Goal: Task Accomplishment & Management: Complete application form

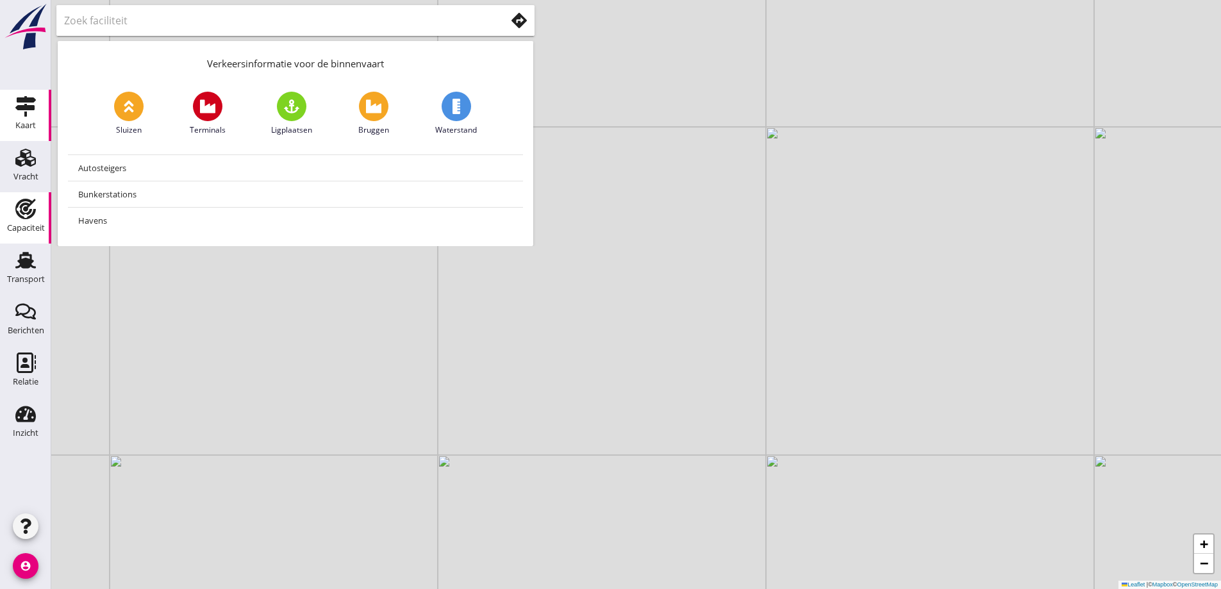
click at [31, 220] on div "Capaciteit" at bounding box center [26, 228] width 38 height 18
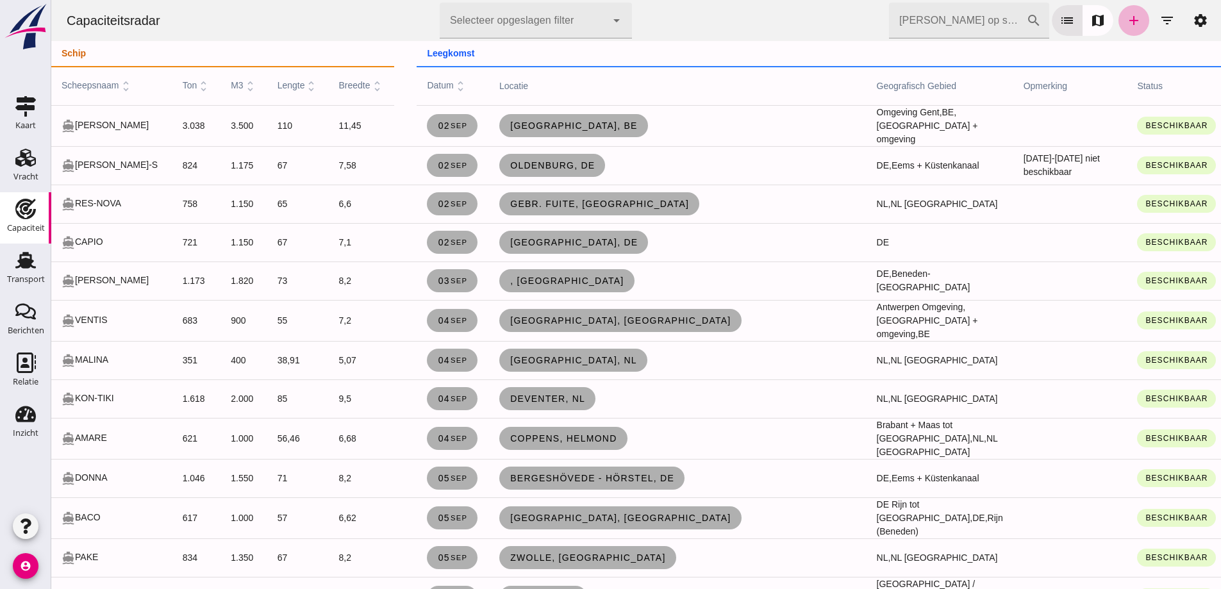
click at [1133, 14] on link "add" at bounding box center [1133, 20] width 31 height 31
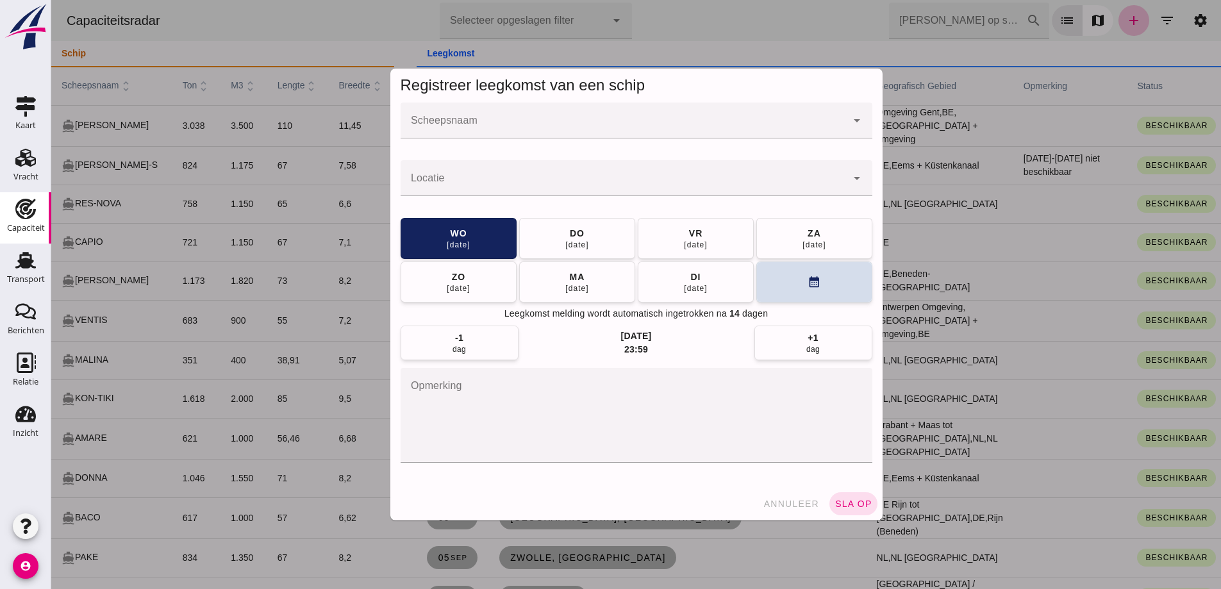
click at [438, 119] on div at bounding box center [624, 121] width 446 height 36
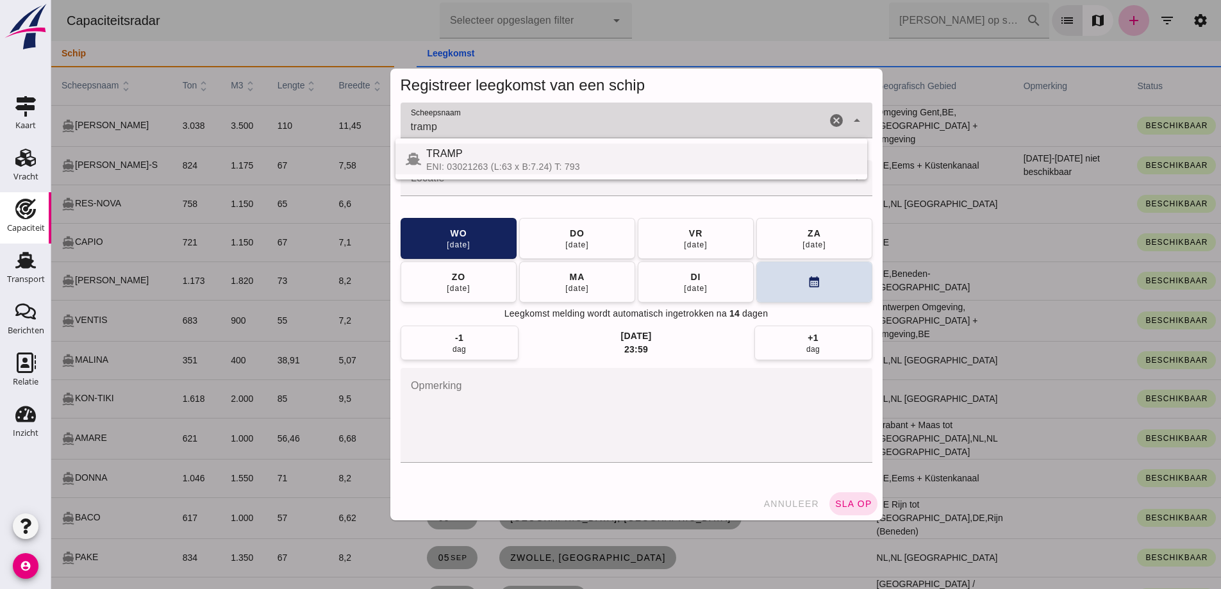
click at [472, 154] on div "TRAMP" at bounding box center [641, 153] width 431 height 15
type input "TRAMP"
click at [490, 189] on input "Locatie" at bounding box center [624, 184] width 446 height 15
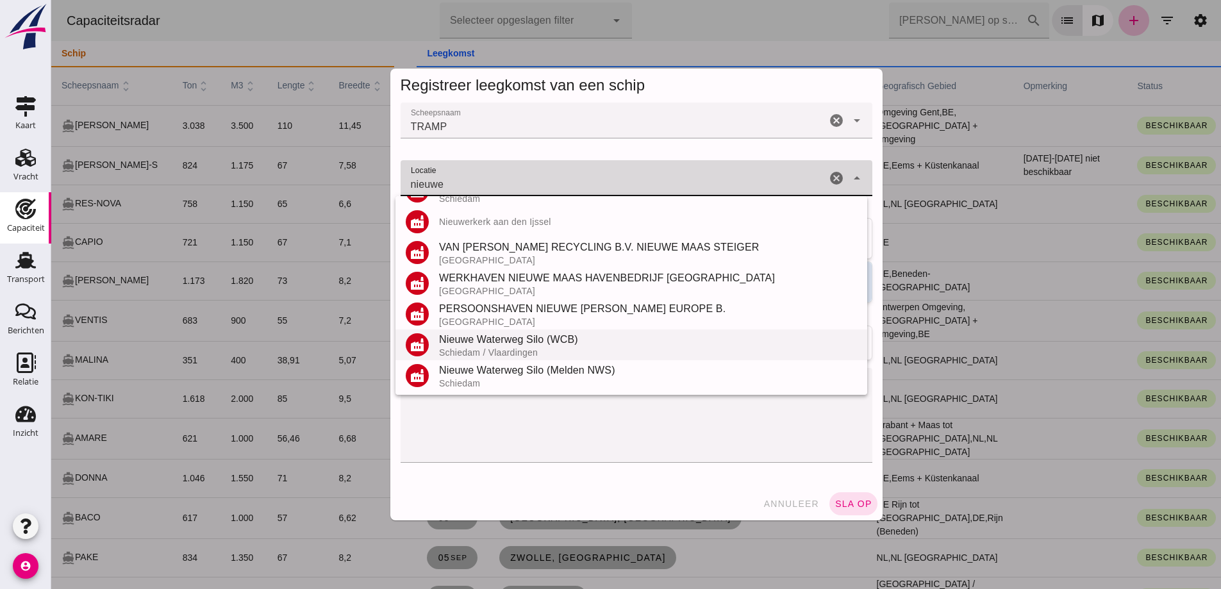
scroll to position [181, 0]
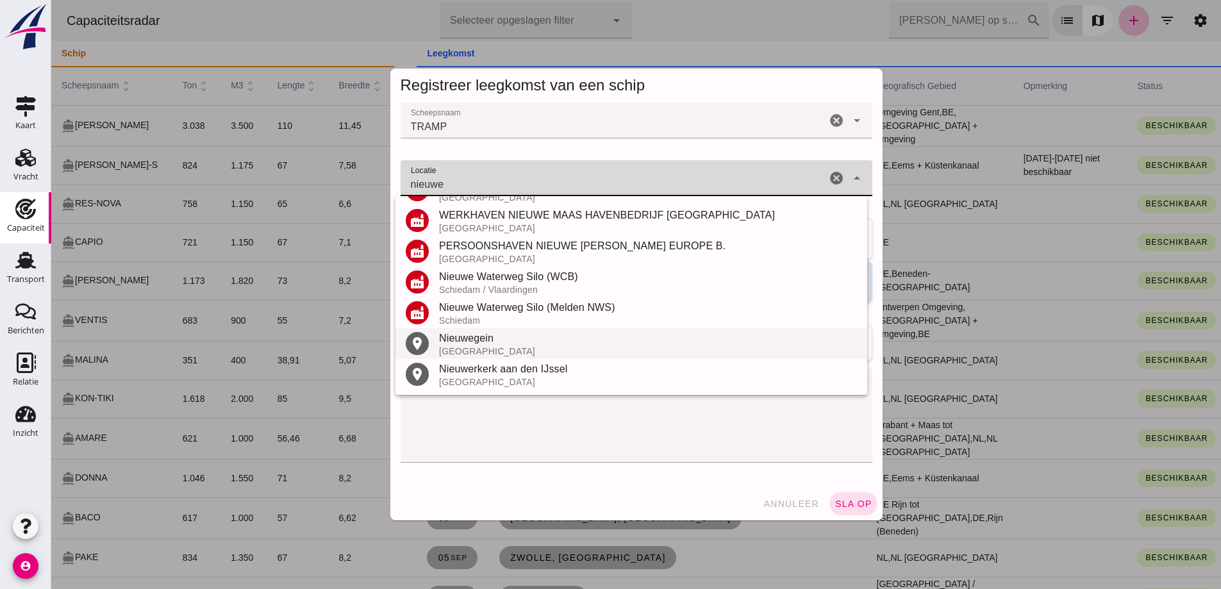
click at [508, 345] on div "Nieuwegein" at bounding box center [648, 338] width 418 height 15
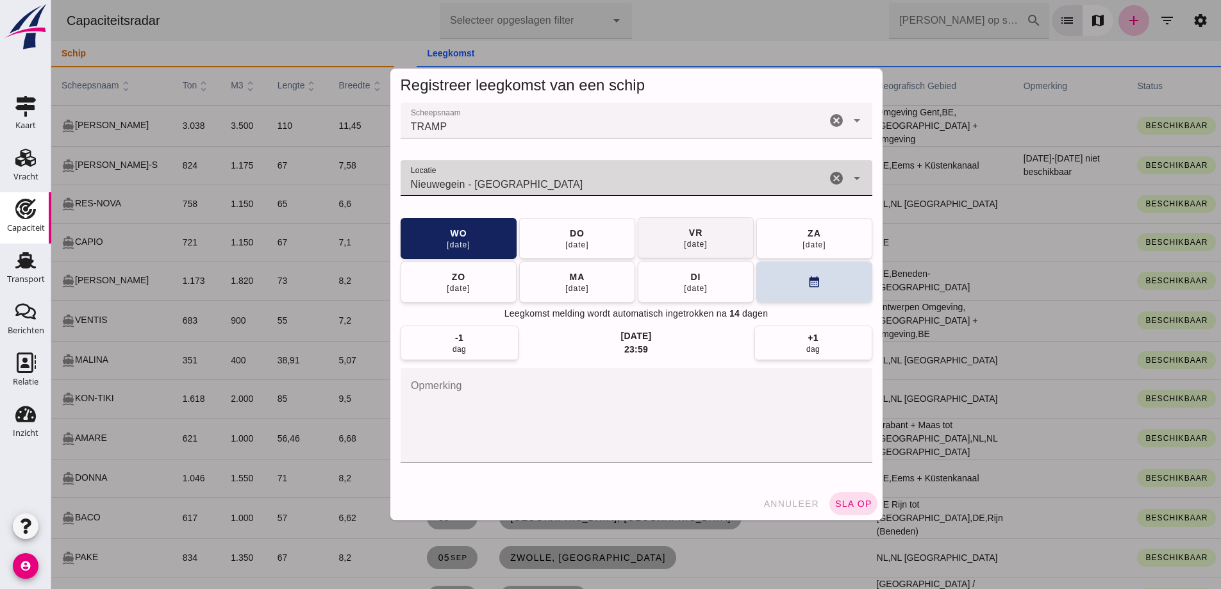
type input "Nieuwegein - [GEOGRAPHIC_DATA]"
drag, startPoint x: 734, startPoint y: 222, endPoint x: 739, endPoint y: 231, distance: 9.8
click at [734, 223] on button "[DATE]" at bounding box center [696, 238] width 116 height 41
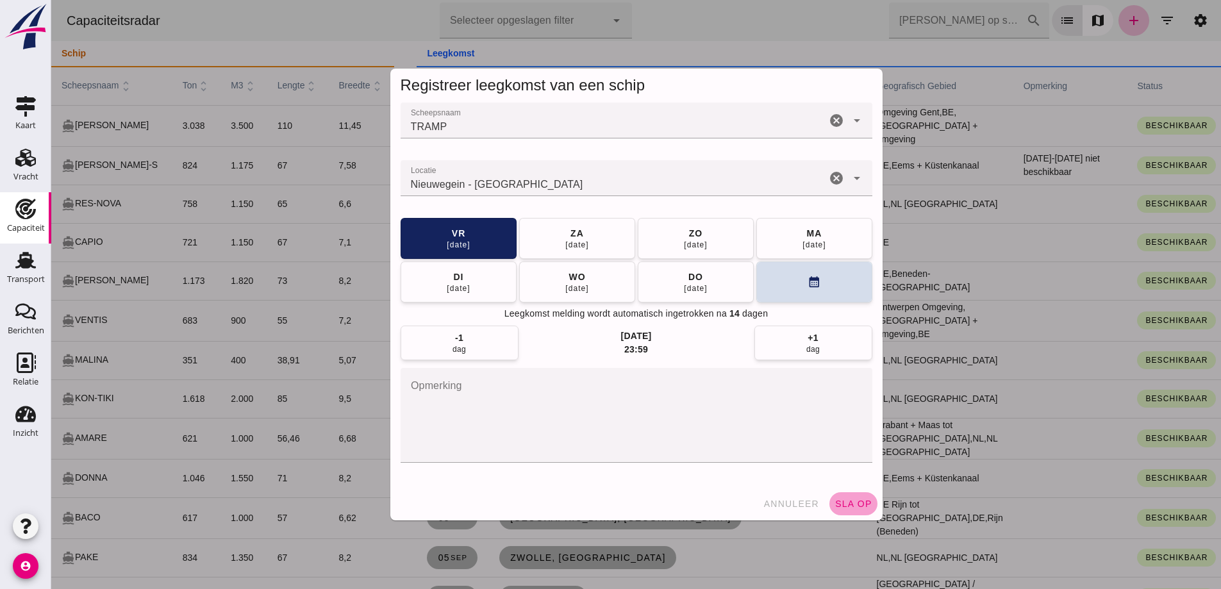
click at [855, 509] on button "sla op" at bounding box center [853, 503] width 48 height 23
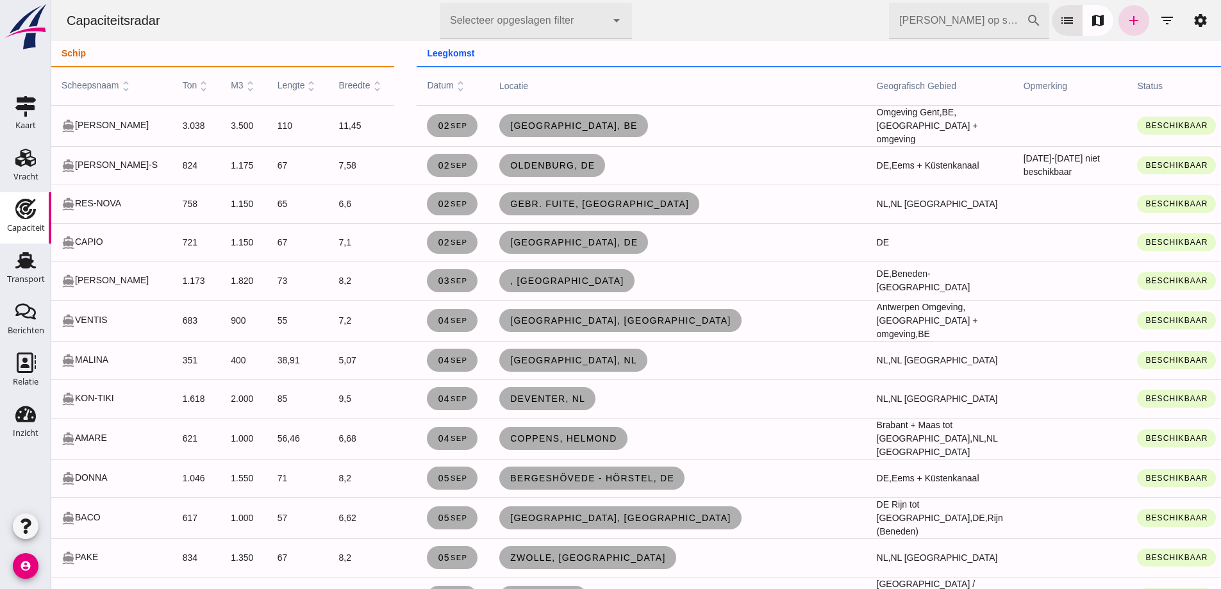
click at [651, 459] on td "Coppens, Helmond" at bounding box center [678, 438] width 378 height 41
click at [1159, 21] on icon "filter_list" at bounding box center [1166, 20] width 15 height 15
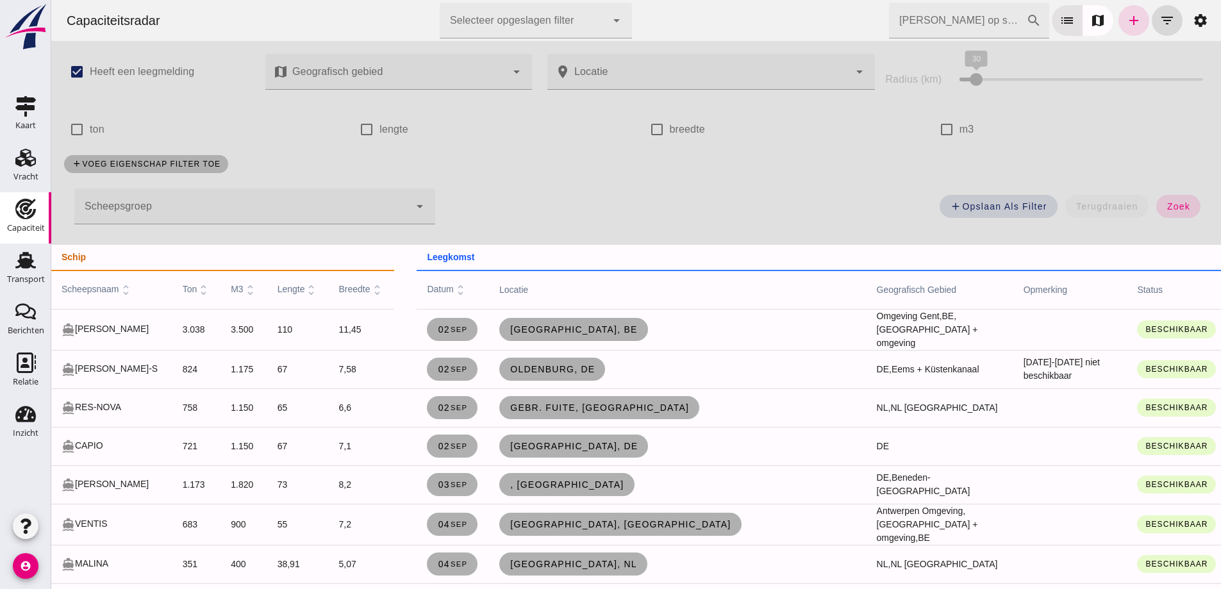
click at [251, 216] on div at bounding box center [241, 206] width 335 height 36
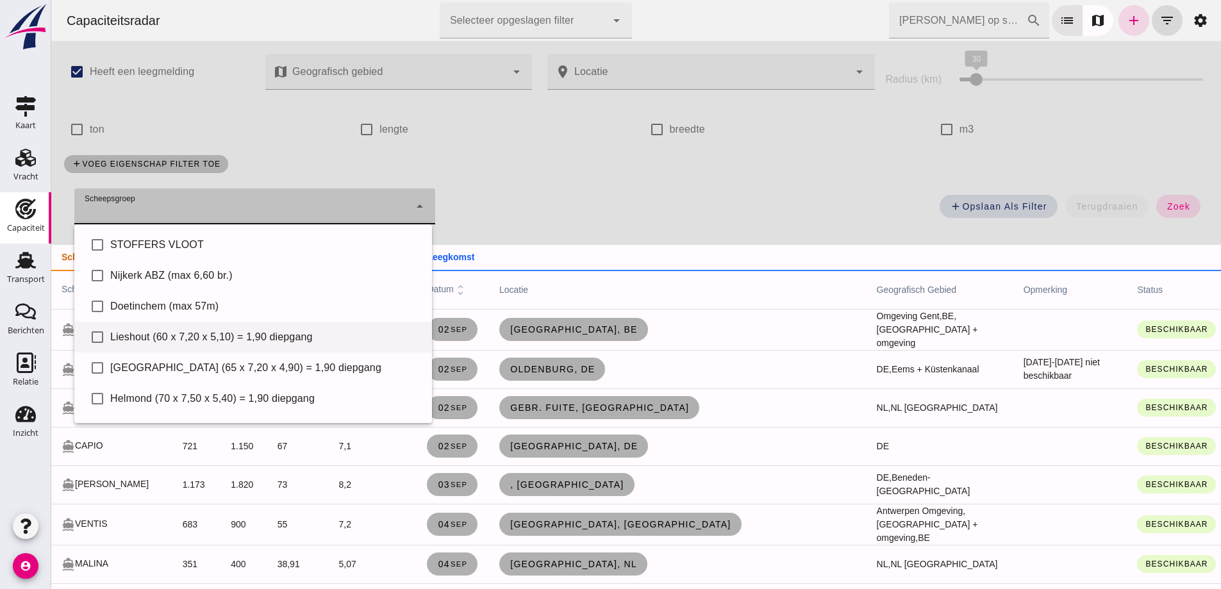
click at [176, 328] on div "check_box_outline_blank Lieshout (60 x 7,20 x 5,10) = 1,90 diepgang" at bounding box center [253, 337] width 358 height 31
type input "Lieshout (60 x 7,20 x 5,10) = 1,90 diepgang"
checkbox input "true"
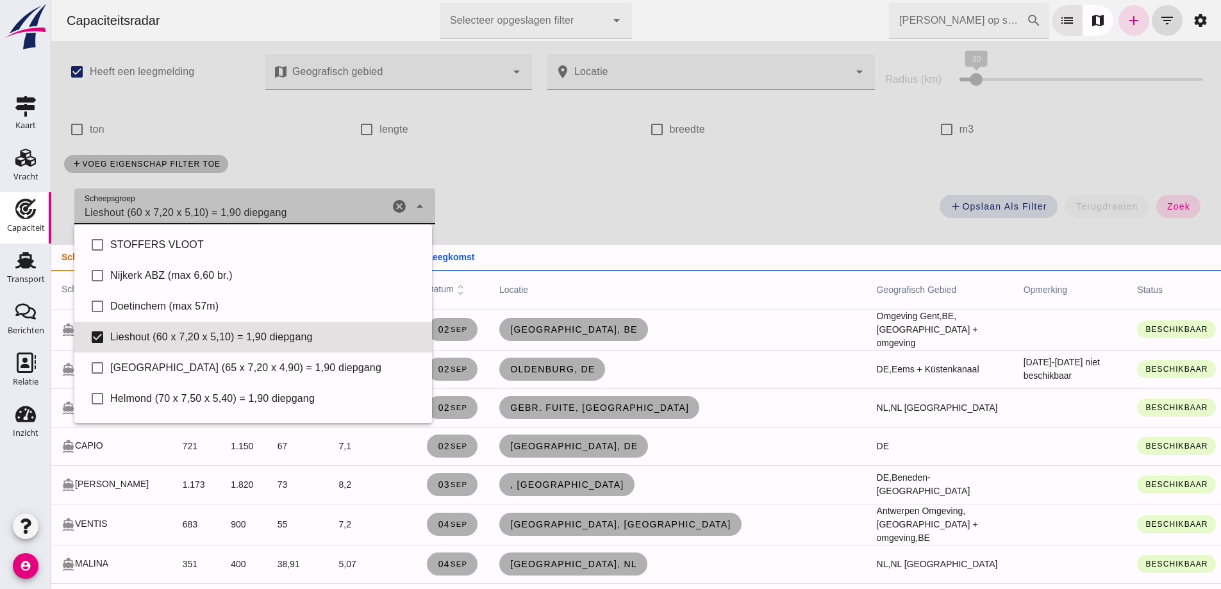
click at [1186, 217] on div "add Opslaan als filter terugdraaien zoek" at bounding box center [829, 210] width 773 height 46
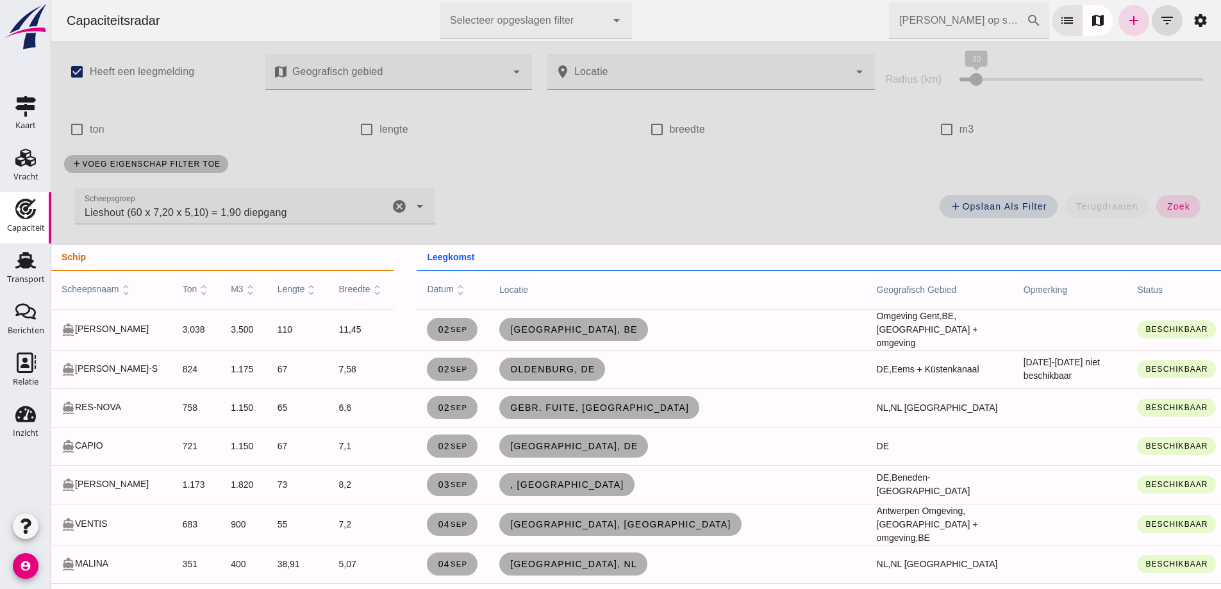
click at [1172, 203] on span "zoek" at bounding box center [1179, 206] width 24 height 10
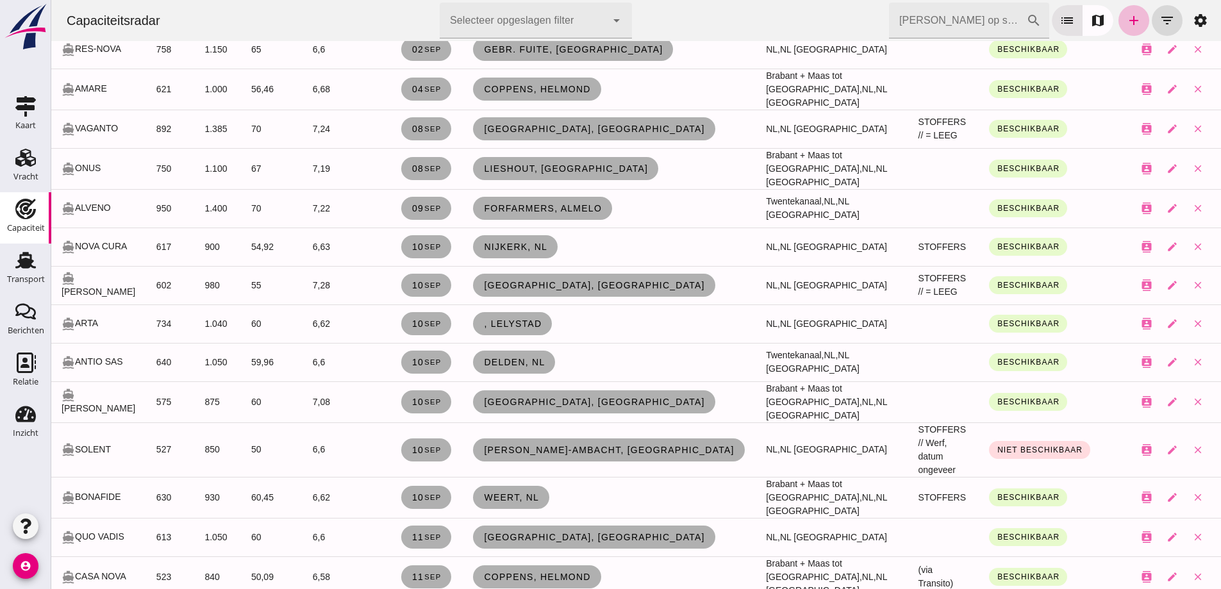
scroll to position [256, 0]
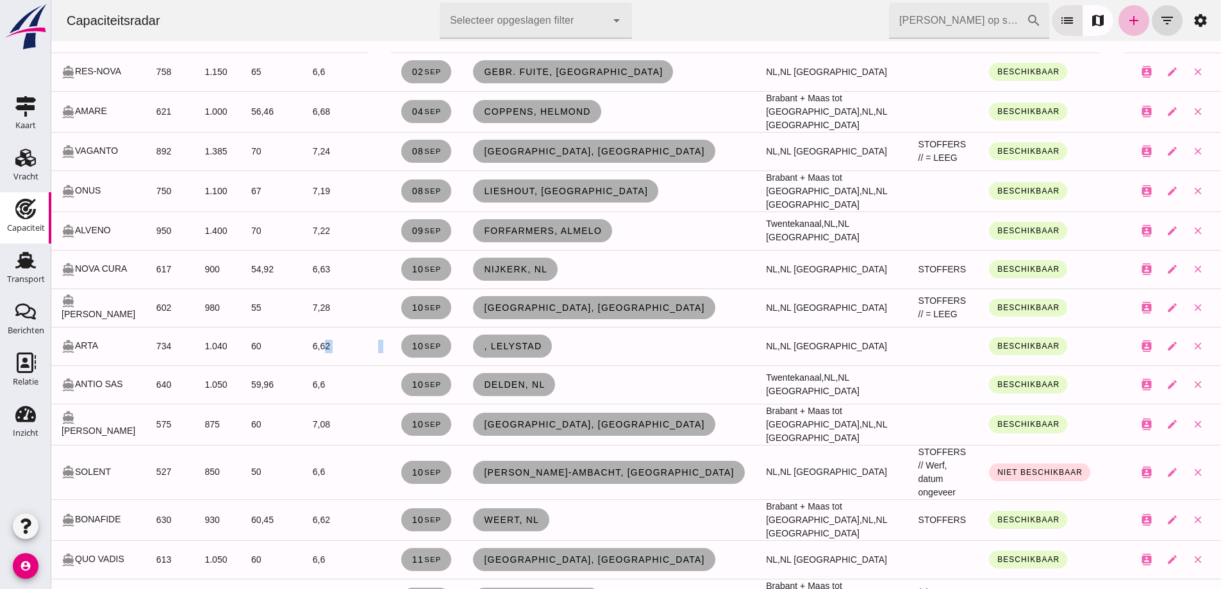
drag, startPoint x: 574, startPoint y: 356, endPoint x: 326, endPoint y: 332, distance: 249.8
click at [326, 332] on tr "directions_boat ARTA 734 1.040 60 6,62 [DATE] , Lelystad NL, NL Midden West Bes…" at bounding box center [636, 346] width 1170 height 38
click at [595, 351] on td ", Lelystad" at bounding box center [609, 346] width 293 height 38
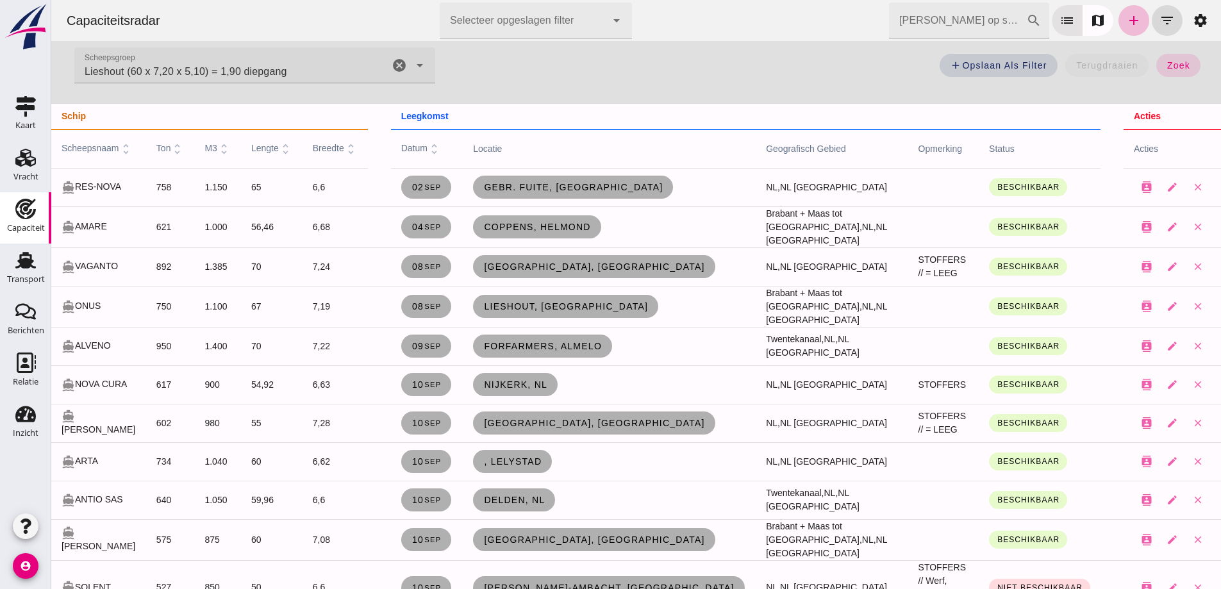
scroll to position [0, 0]
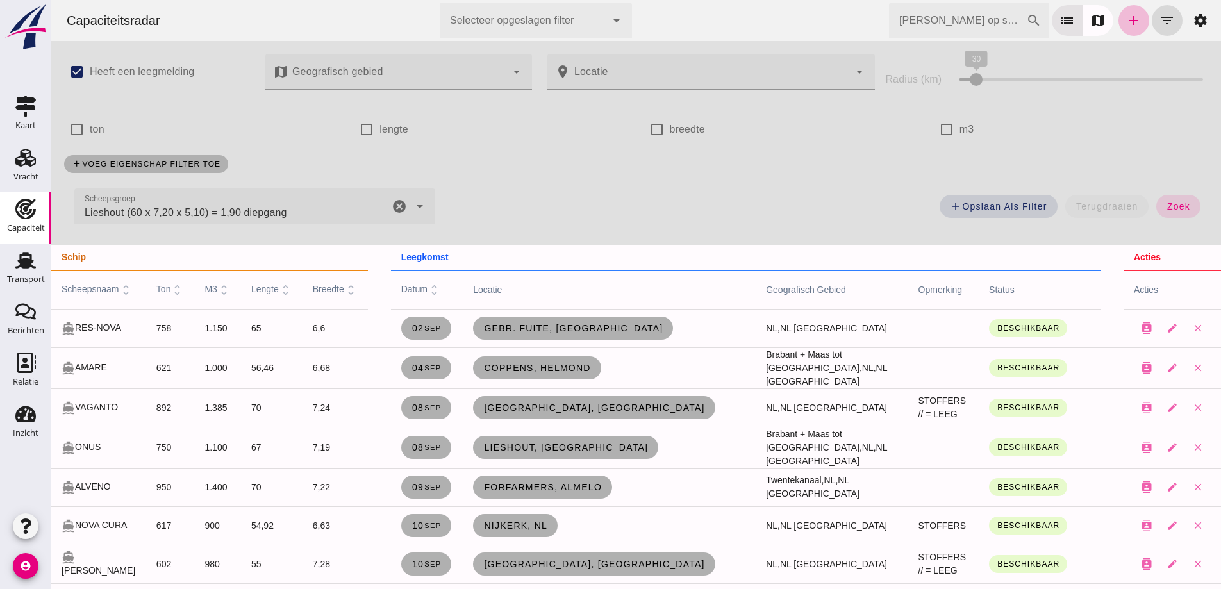
click at [399, 205] on icon "cancel" at bounding box center [399, 206] width 15 height 15
drag, startPoint x: 1181, startPoint y: 204, endPoint x: 415, endPoint y: 208, distance: 766.0
click at [1179, 209] on button "zoek" at bounding box center [1178, 206] width 44 height 23
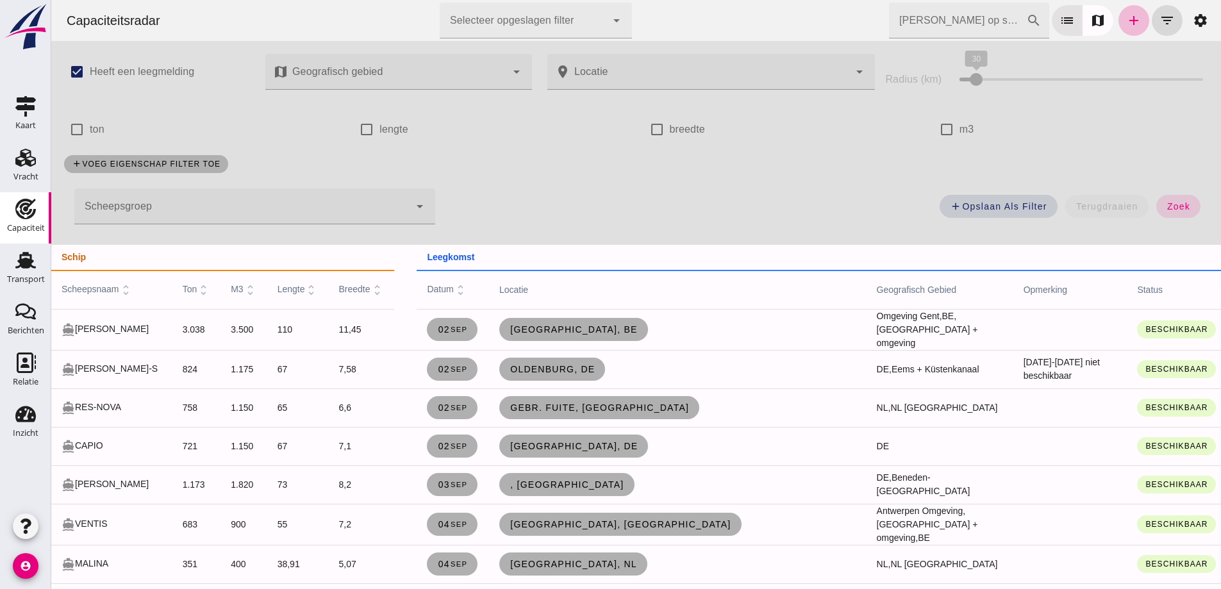
drag, startPoint x: 323, startPoint y: 290, endPoint x: 176, endPoint y: 175, distance: 187.2
click at [195, 190] on div at bounding box center [241, 206] width 335 height 36
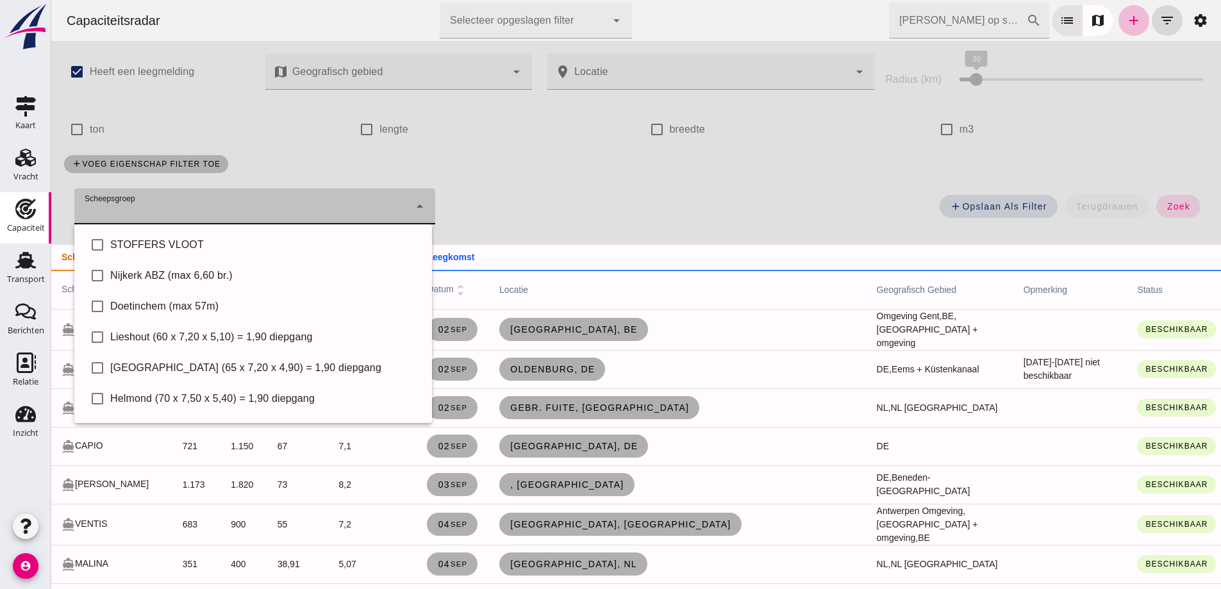
click at [172, 108] on div "check_box Heeft een leegmelding" at bounding box center [156, 78] width 201 height 65
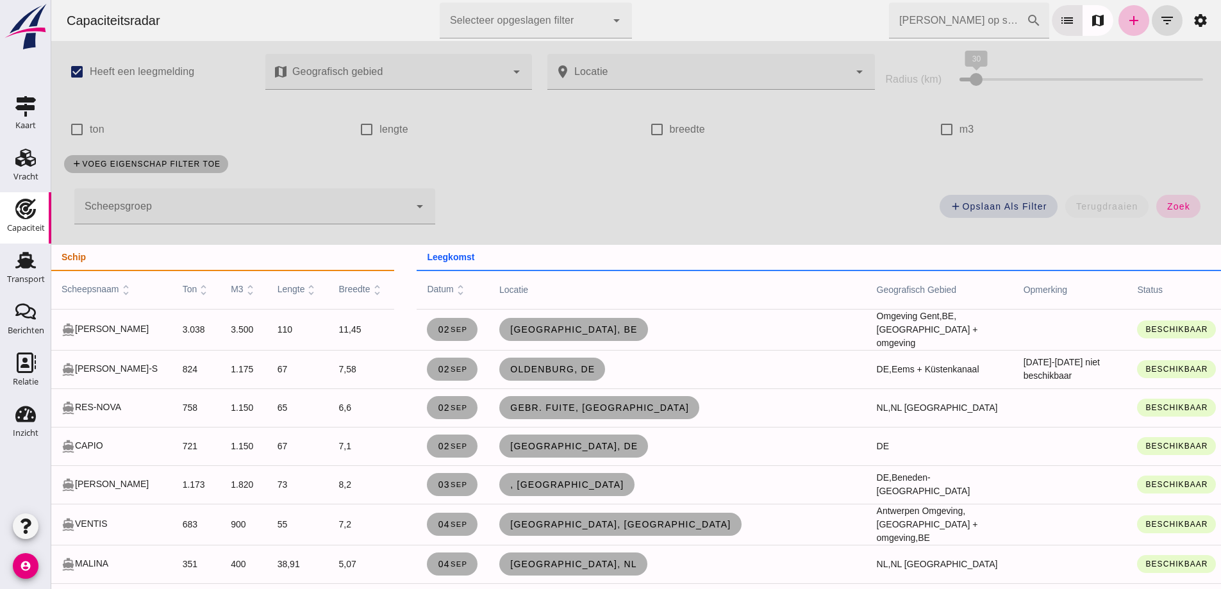
click at [926, 122] on div "check_box_outline_blank m3" at bounding box center [1071, 130] width 290 height 36
drag, startPoint x: 946, startPoint y: 130, endPoint x: 910, endPoint y: 126, distance: 36.7
click at [945, 130] on input "m3" at bounding box center [947, 130] width 26 height 26
checkbox input "true"
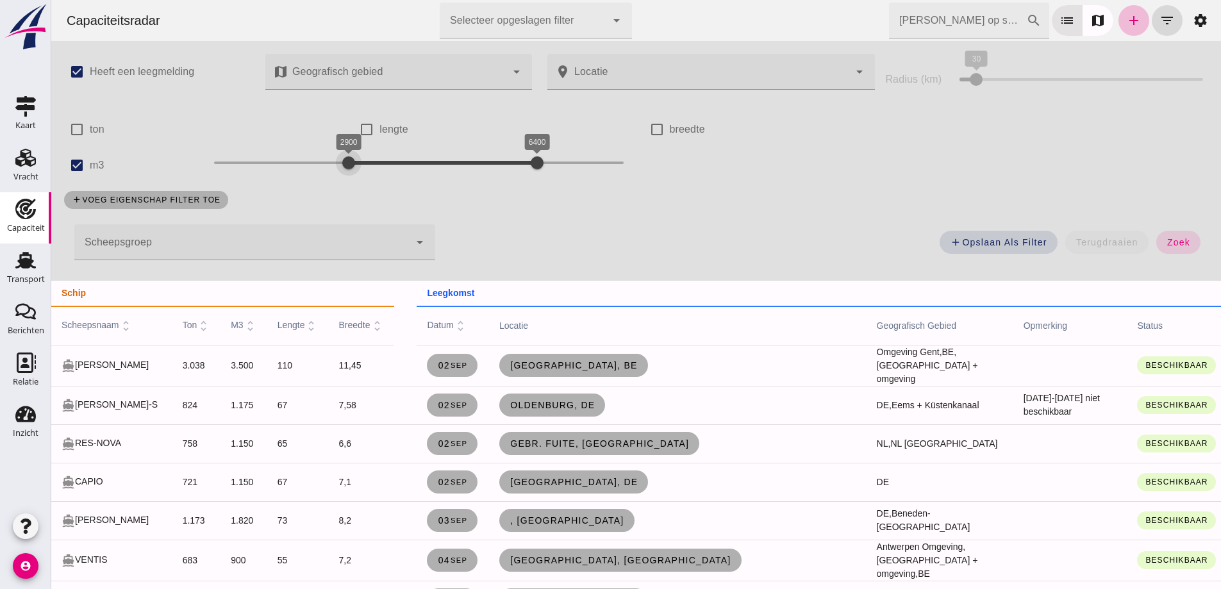
drag, startPoint x: 215, startPoint y: 162, endPoint x: 356, endPoint y: 166, distance: 140.4
click at [346, 166] on div at bounding box center [349, 163] width 26 height 26
drag, startPoint x: 342, startPoint y: 165, endPoint x: 340, endPoint y: 154, distance: 11.1
click at [322, 155] on div at bounding box center [333, 163] width 26 height 26
drag, startPoint x: 539, startPoint y: 164, endPoint x: 456, endPoint y: 163, distance: 82.7
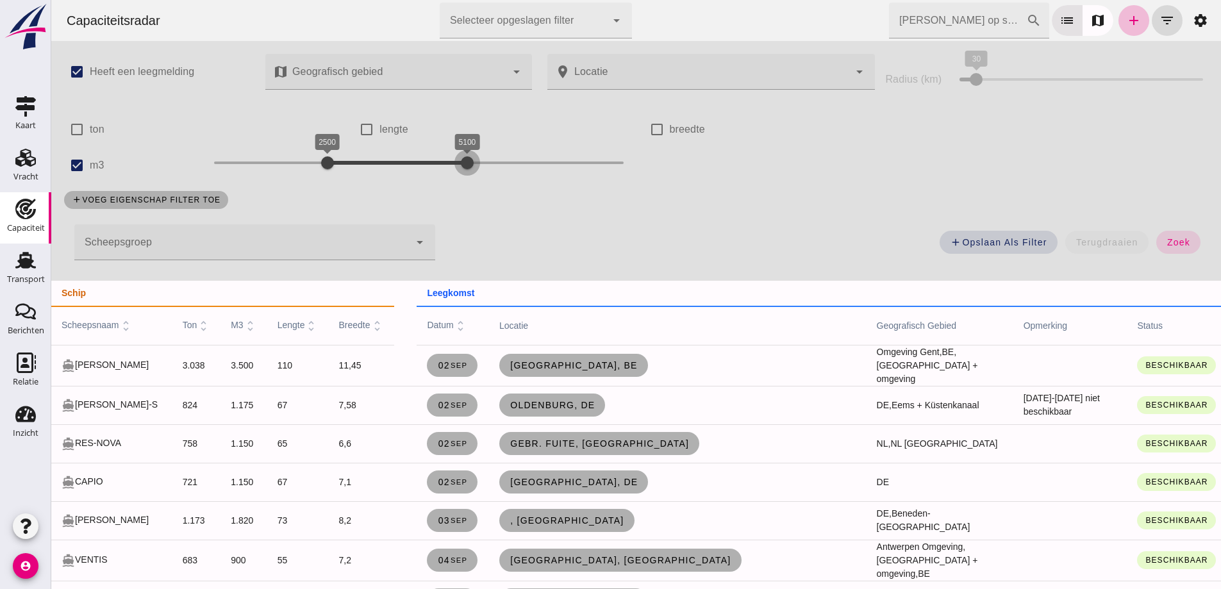
click at [461, 161] on div at bounding box center [467, 163] width 26 height 26
drag, startPoint x: 447, startPoint y: 161, endPoint x: 337, endPoint y: 155, distance: 109.8
click at [348, 156] on div "3000" at bounding box center [354, 162] width 13 height 13
drag, startPoint x: 322, startPoint y: 154, endPoint x: 283, endPoint y: 160, distance: 40.1
click at [267, 160] on div at bounding box center [268, 163] width 26 height 26
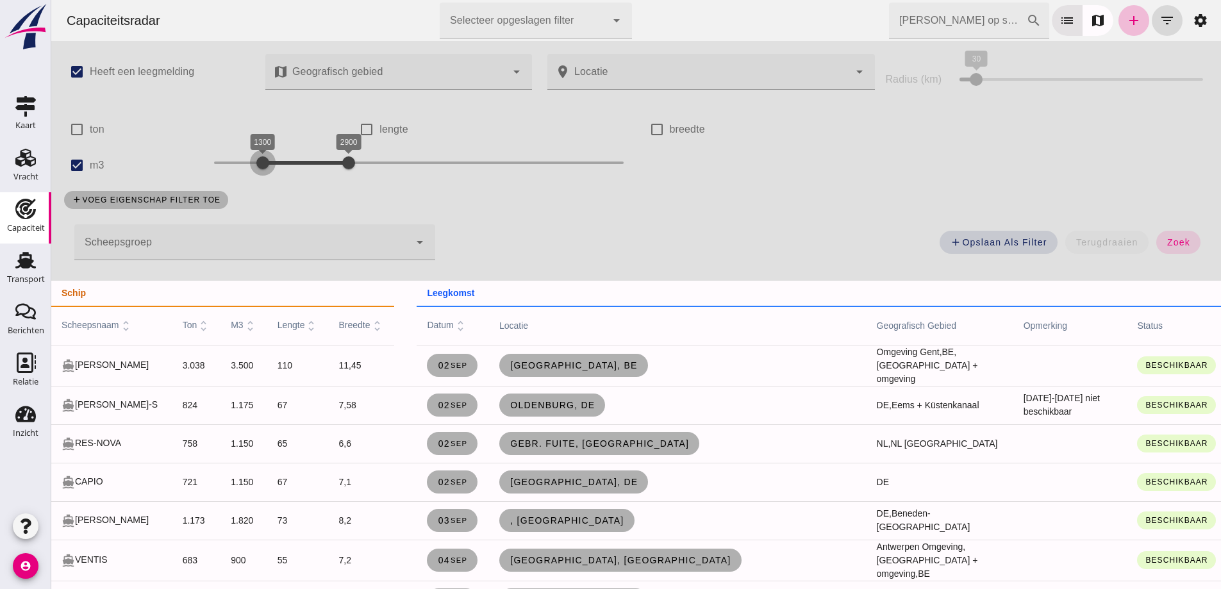
drag, startPoint x: 267, startPoint y: 160, endPoint x: 245, endPoint y: 158, distance: 21.9
click at [250, 158] on div at bounding box center [263, 163] width 26 height 26
drag, startPoint x: 343, startPoint y: 158, endPoint x: 303, endPoint y: 157, distance: 40.4
click at [303, 157] on div at bounding box center [306, 163] width 26 height 26
click at [1173, 242] on span "zoek" at bounding box center [1179, 242] width 24 height 10
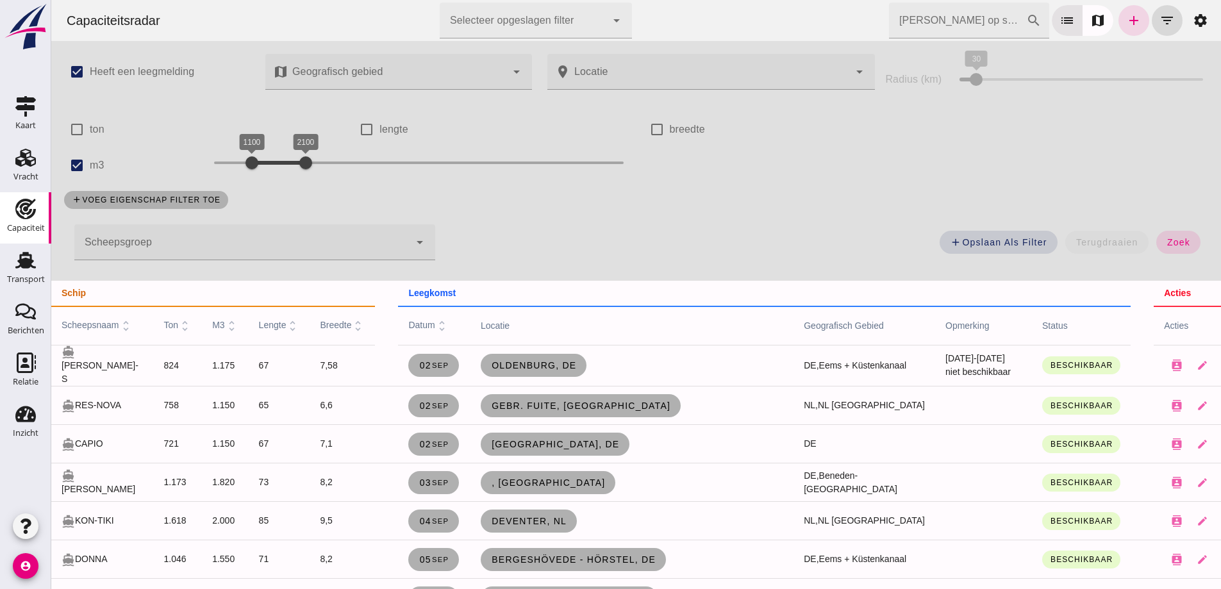
click at [1187, 246] on button "zoek" at bounding box center [1178, 242] width 44 height 23
click at [1186, 247] on button "zoek" at bounding box center [1178, 242] width 44 height 23
drag, startPoint x: 245, startPoint y: 162, endPoint x: 217, endPoint y: 162, distance: 27.6
click at [217, 162] on div at bounding box center [225, 163] width 26 height 26
click at [1176, 254] on div "add Opslaan als filter terugdraaien zoek" at bounding box center [829, 246] width 773 height 46
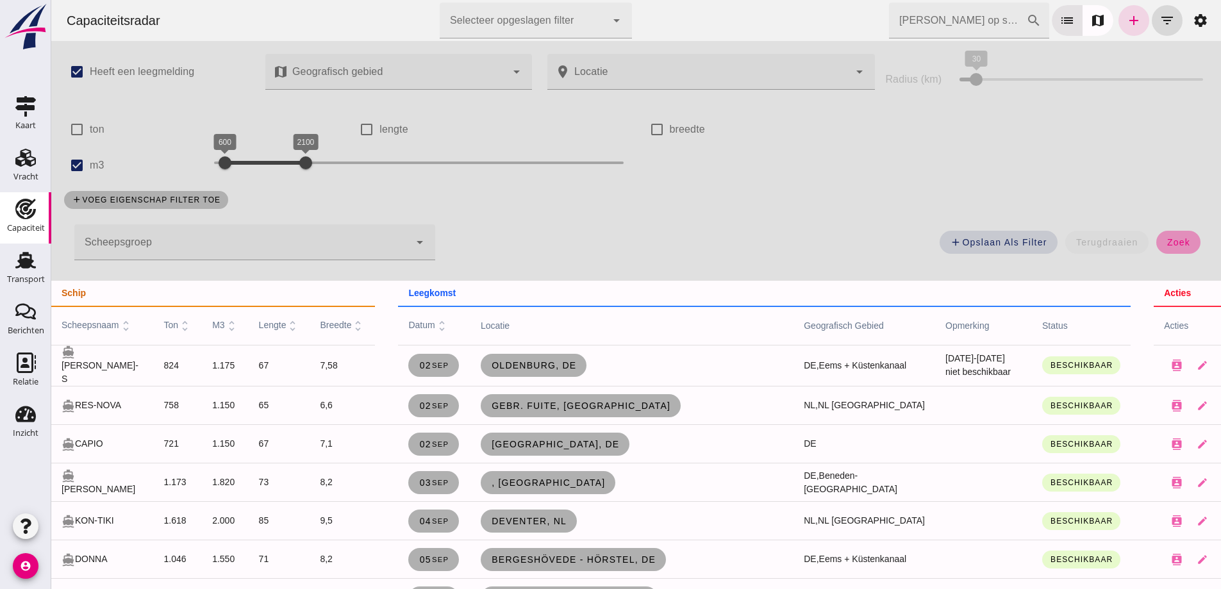
click at [1175, 252] on button "zoek" at bounding box center [1178, 242] width 44 height 23
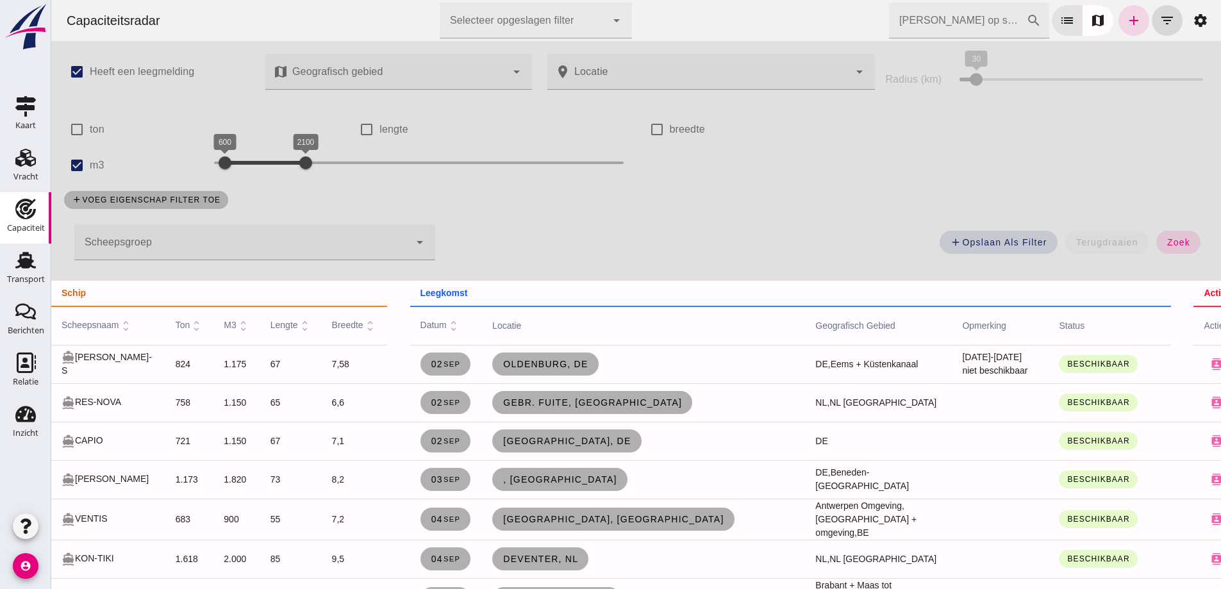
click at [1191, 245] on div "add Opslaan als filter terugdraaien zoek" at bounding box center [829, 246] width 773 height 46
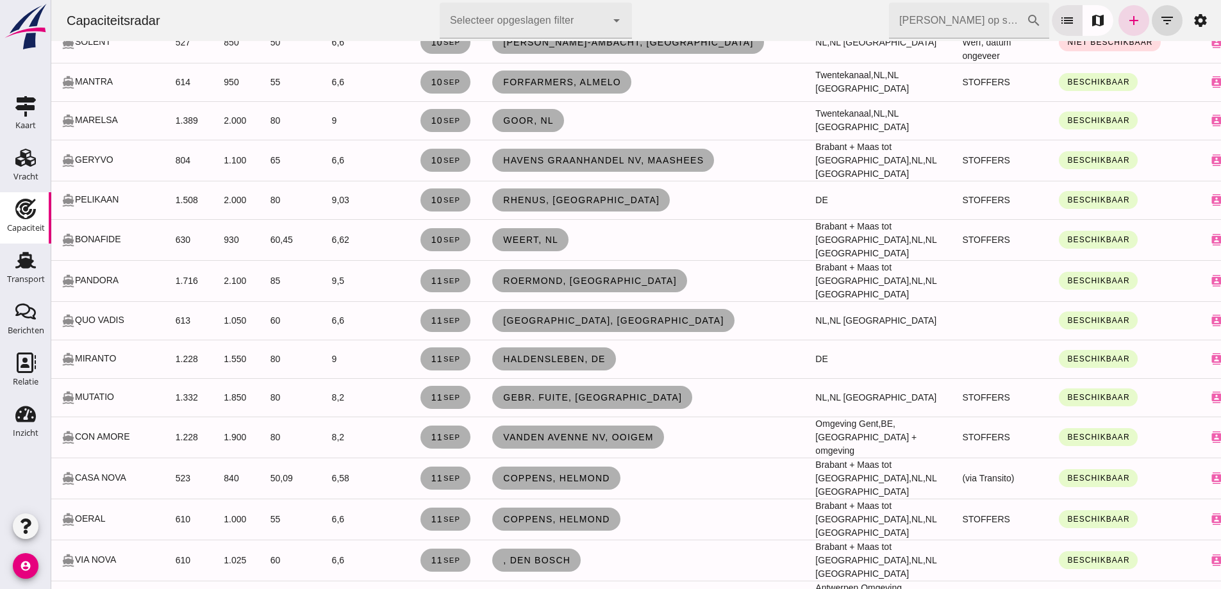
scroll to position [1795, 0]
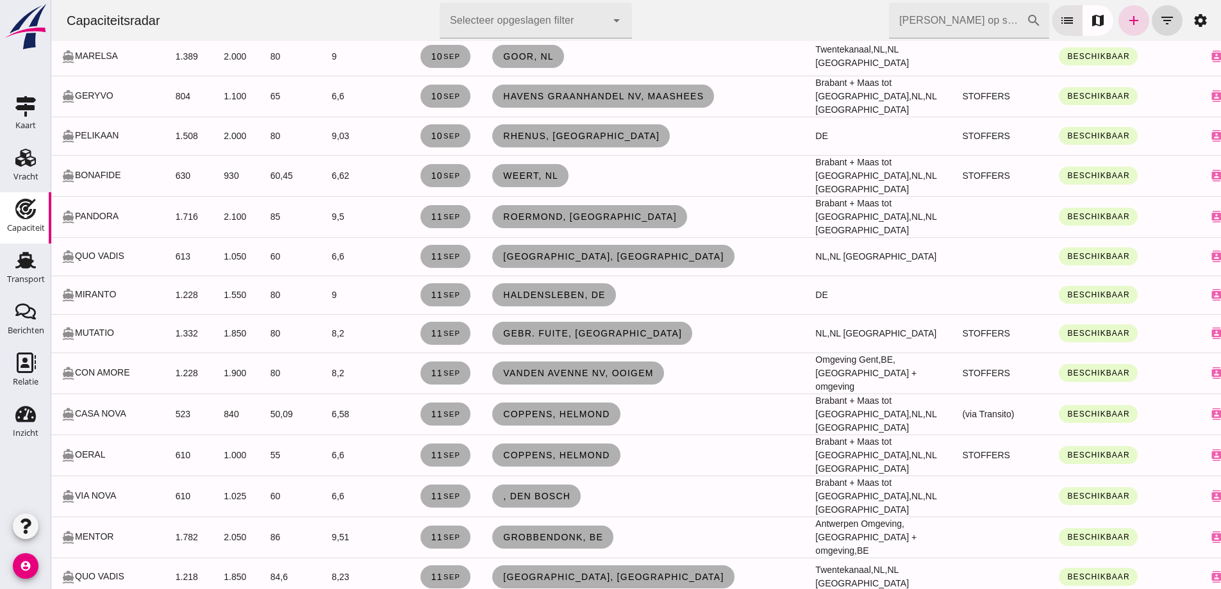
click at [329, 558] on td "9,51" at bounding box center [354, 537] width 65 height 41
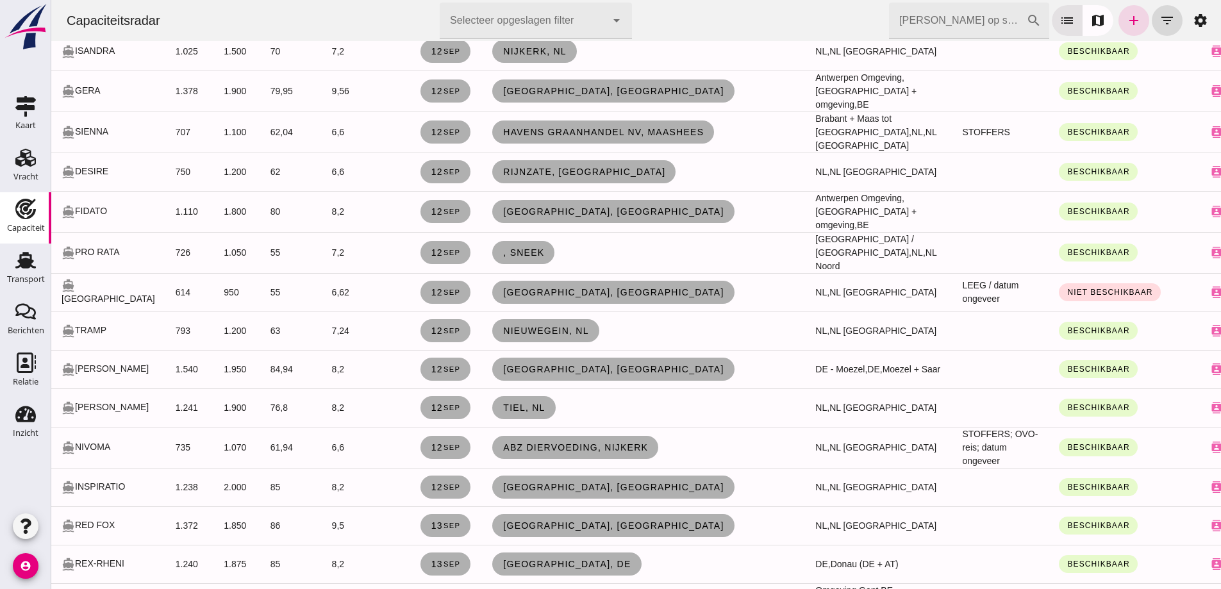
scroll to position [2548, 0]
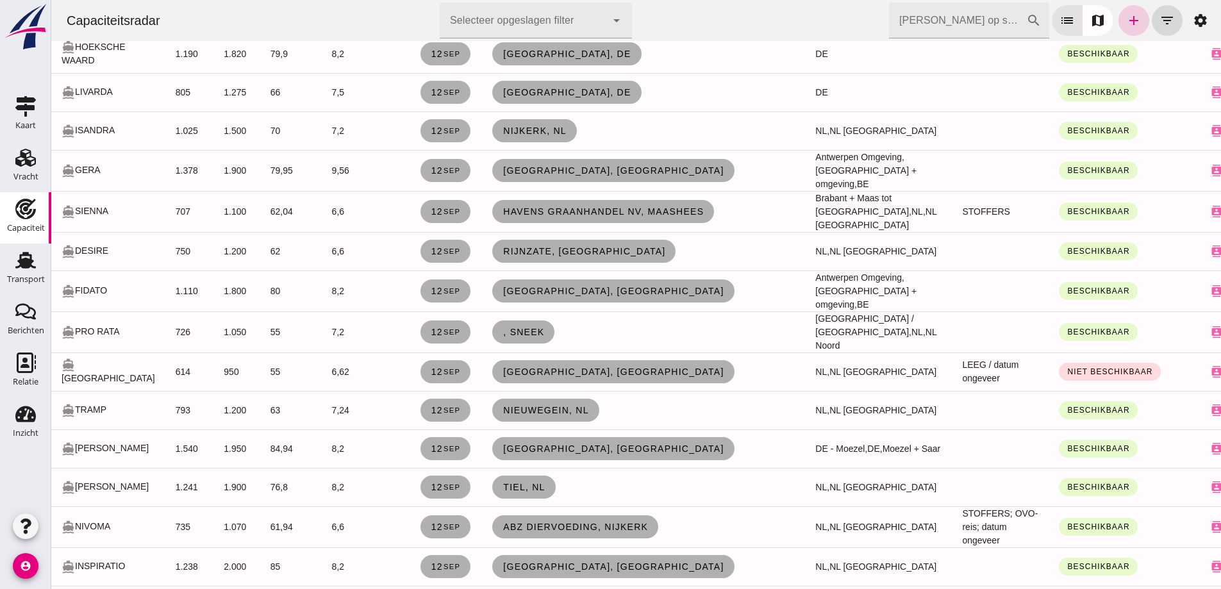
click at [1133, 15] on link "add" at bounding box center [1133, 20] width 31 height 31
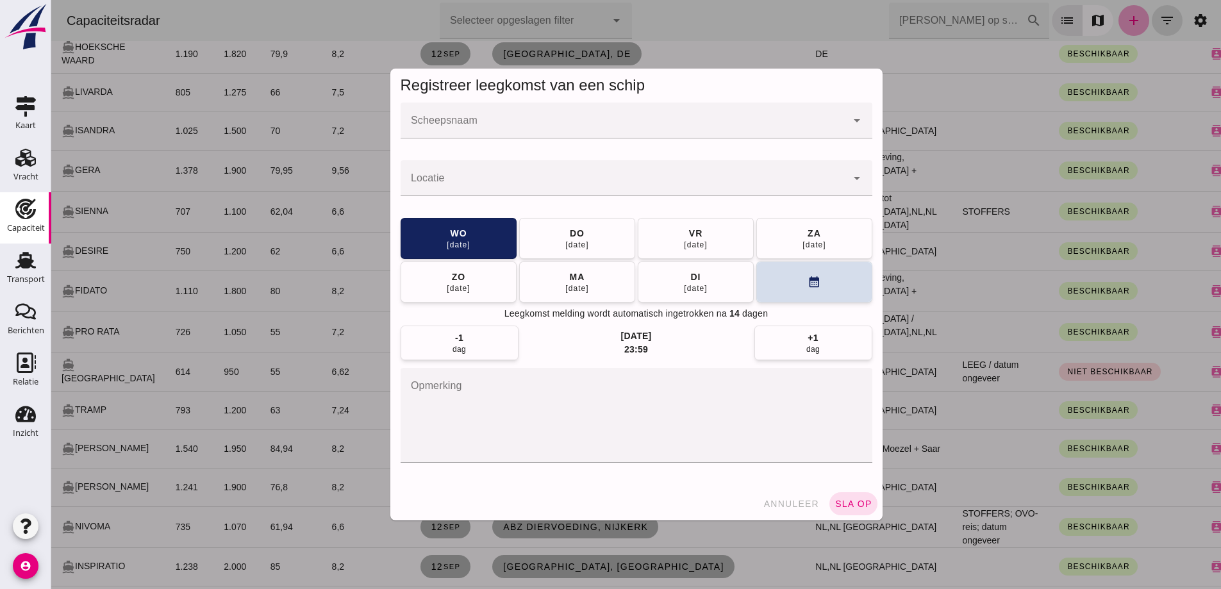
scroll to position [0, 0]
click at [574, 122] on input "Scheepsnaam" at bounding box center [624, 126] width 446 height 15
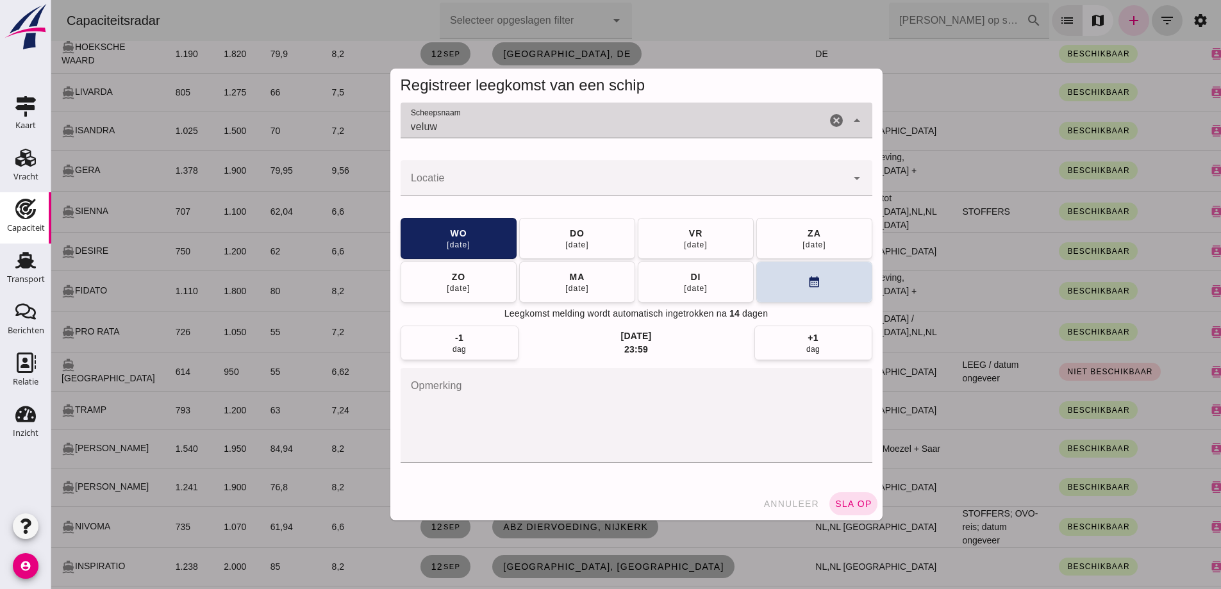
type input "veluwe"
drag, startPoint x: 511, startPoint y: 126, endPoint x: 406, endPoint y: 131, distance: 105.9
click at [406, 131] on input "veluwe" at bounding box center [614, 126] width 426 height 15
type input "fides"
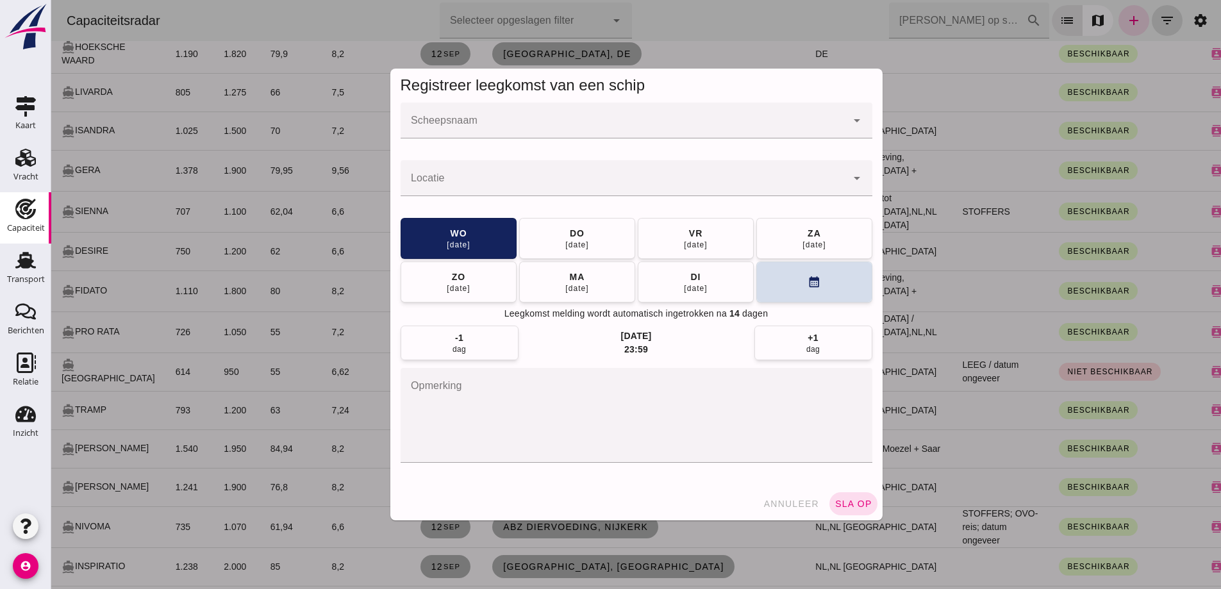
click at [574, 128] on input "Scheepsnaam" at bounding box center [624, 126] width 446 height 15
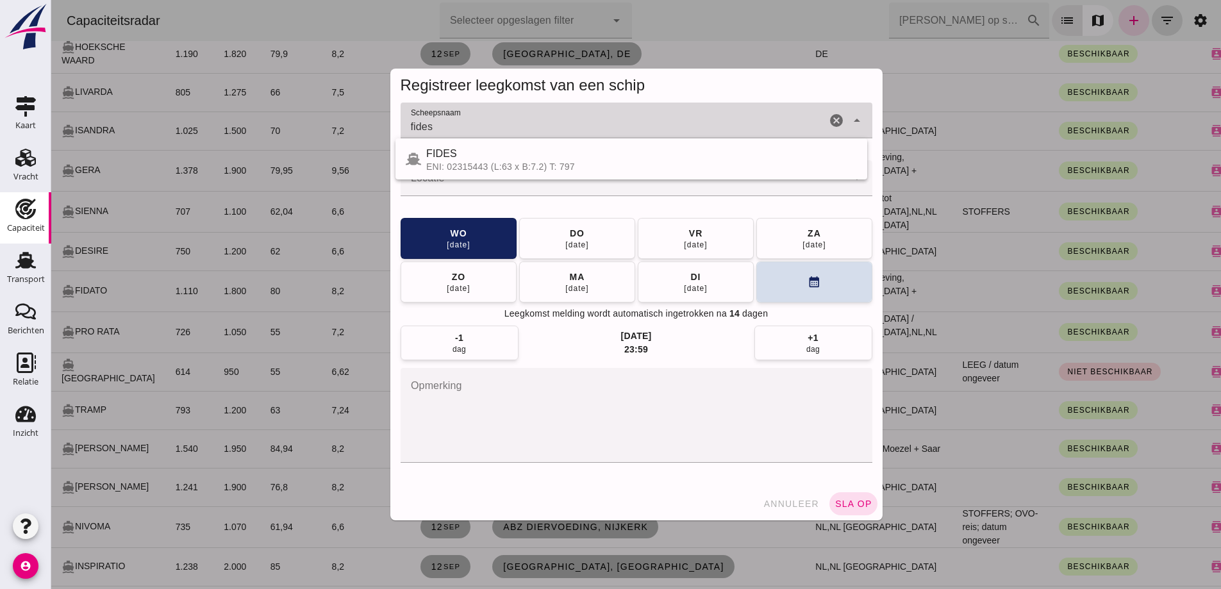
click at [51, 0] on div "Laatst gewijzigd op: [DATE] 10:40 door [PERSON_NAME] Contactkaart Wijzigen Verw…" at bounding box center [51, 0] width 0 height 0
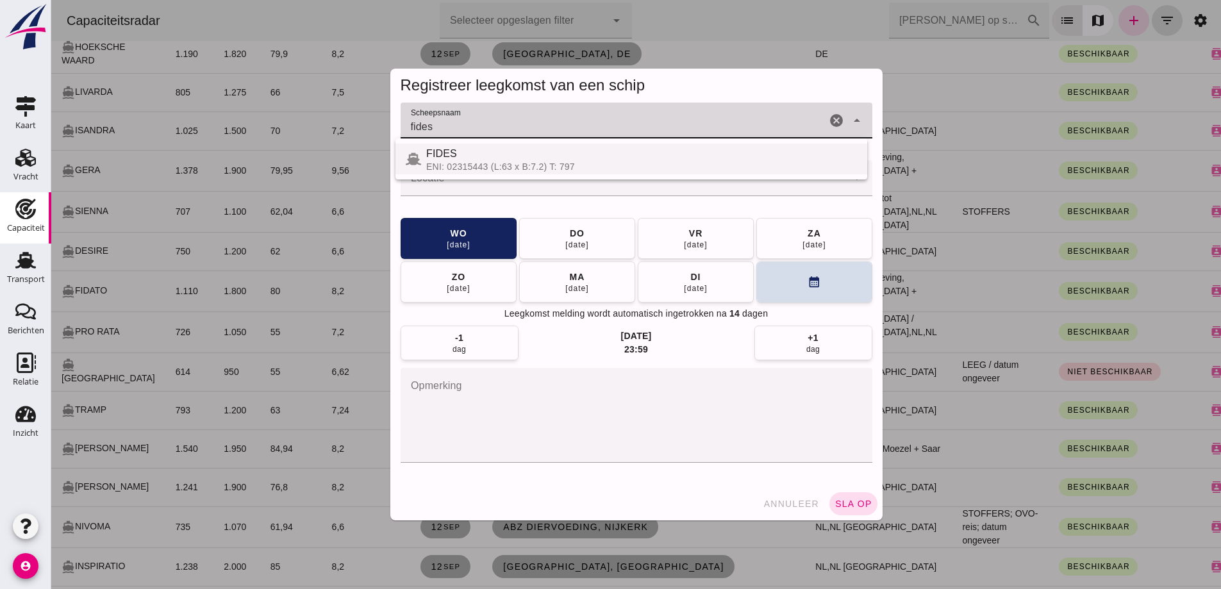
click at [594, 162] on div "ENI: 02315443 (L:63 x B:7.2) T: 797" at bounding box center [641, 167] width 431 height 10
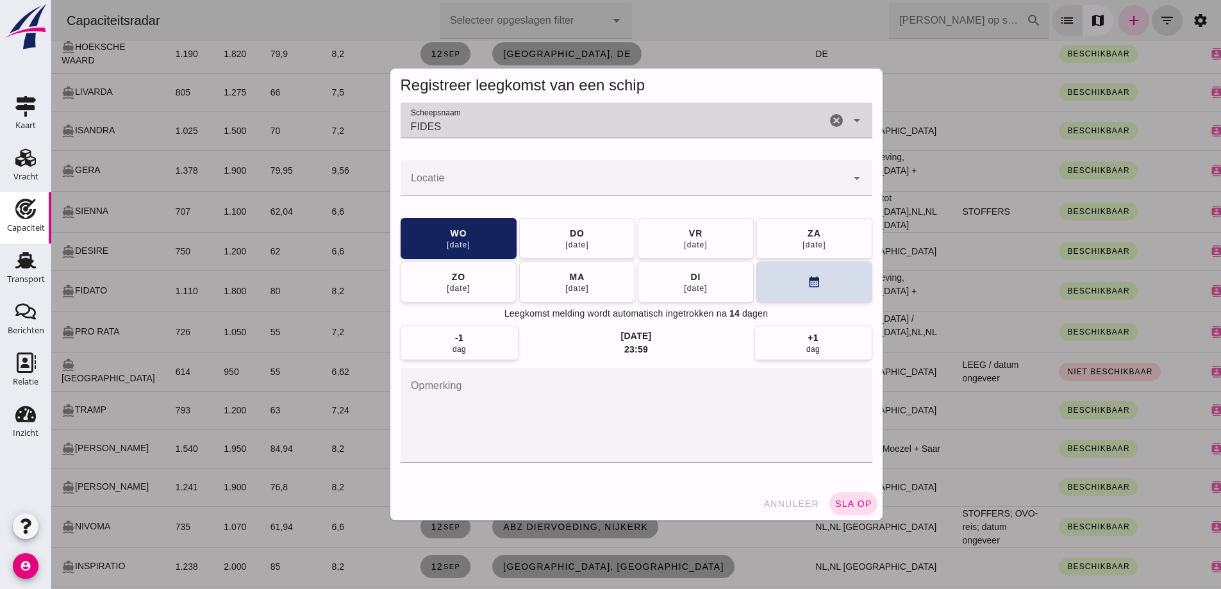
type input "FIDES"
click at [594, 187] on input "Locatie" at bounding box center [624, 184] width 446 height 15
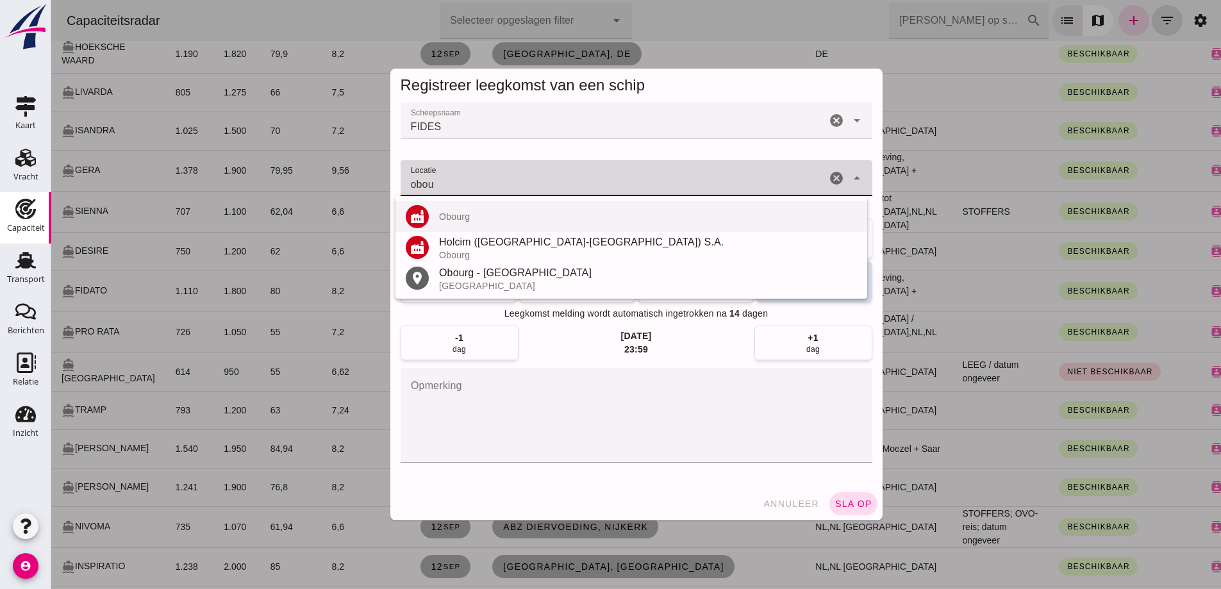
click at [542, 222] on div "factory Obourg" at bounding box center [631, 216] width 472 height 31
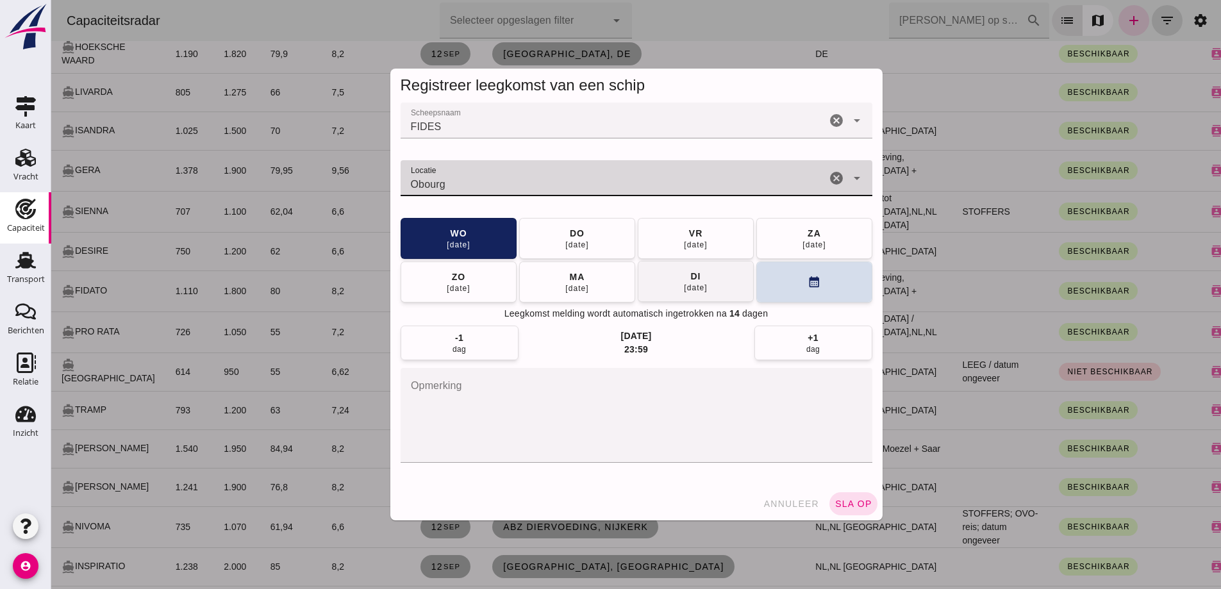
type input "Obourg"
click at [726, 269] on button "[DATE]" at bounding box center [696, 281] width 116 height 41
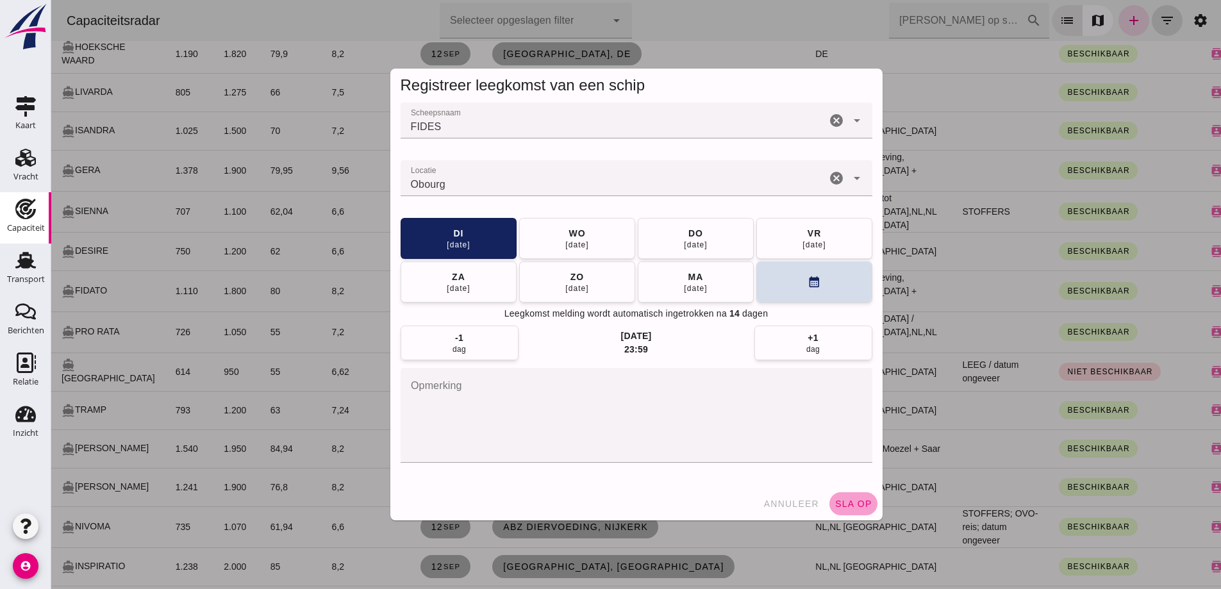
click at [863, 510] on button "sla op" at bounding box center [853, 503] width 48 height 23
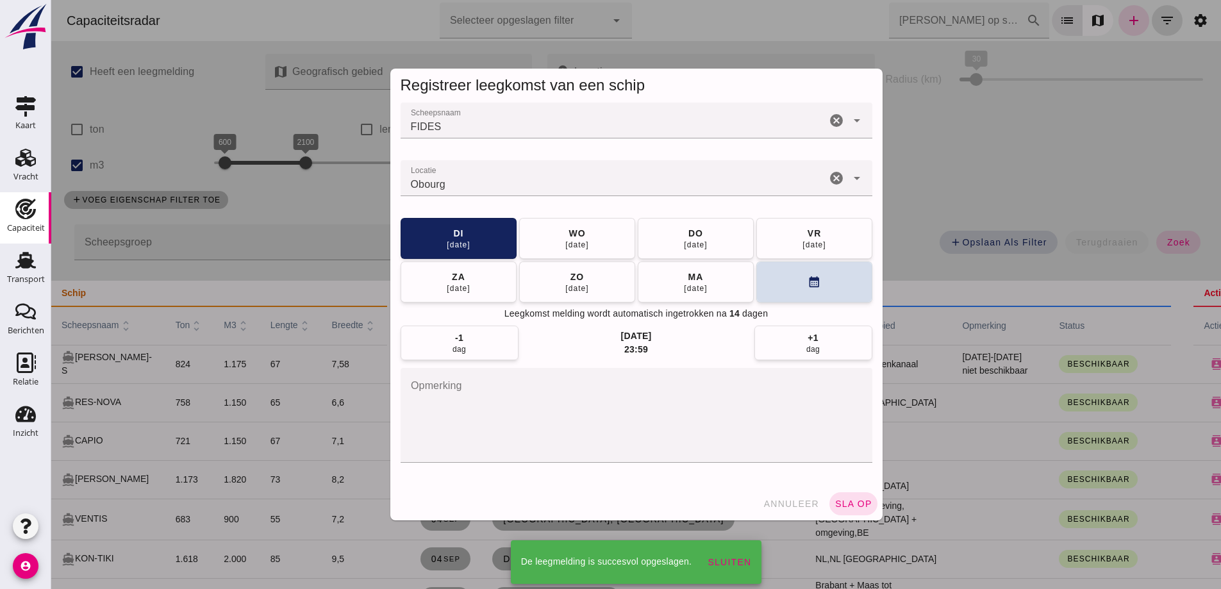
scroll to position [2548, 0]
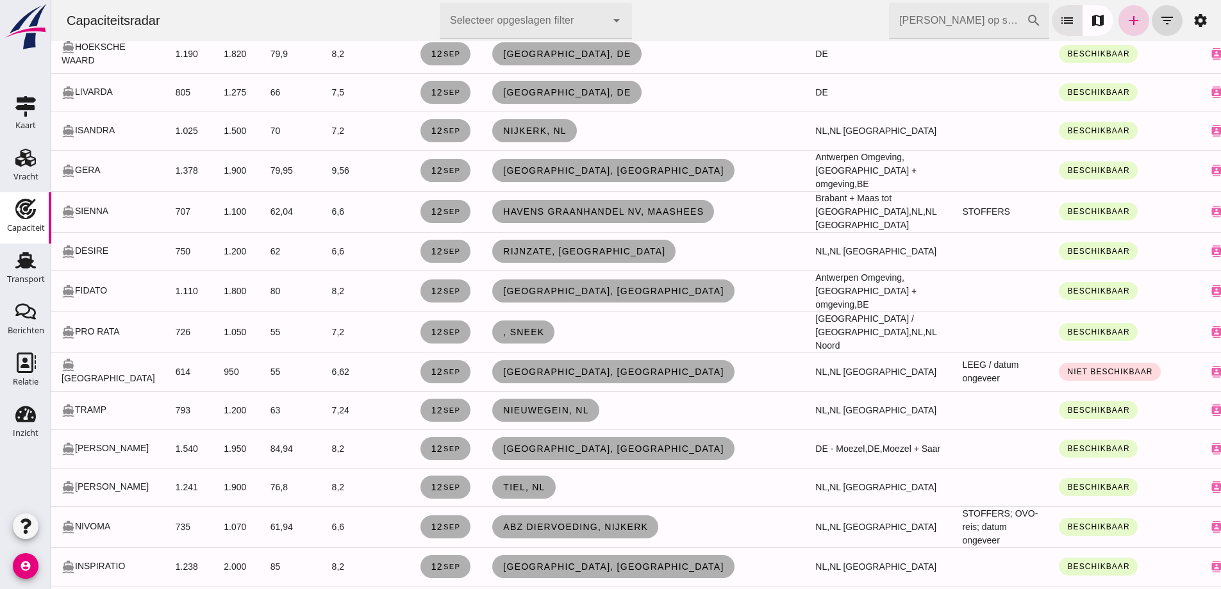
click at [1126, 16] on icon "add" at bounding box center [1133, 20] width 15 height 15
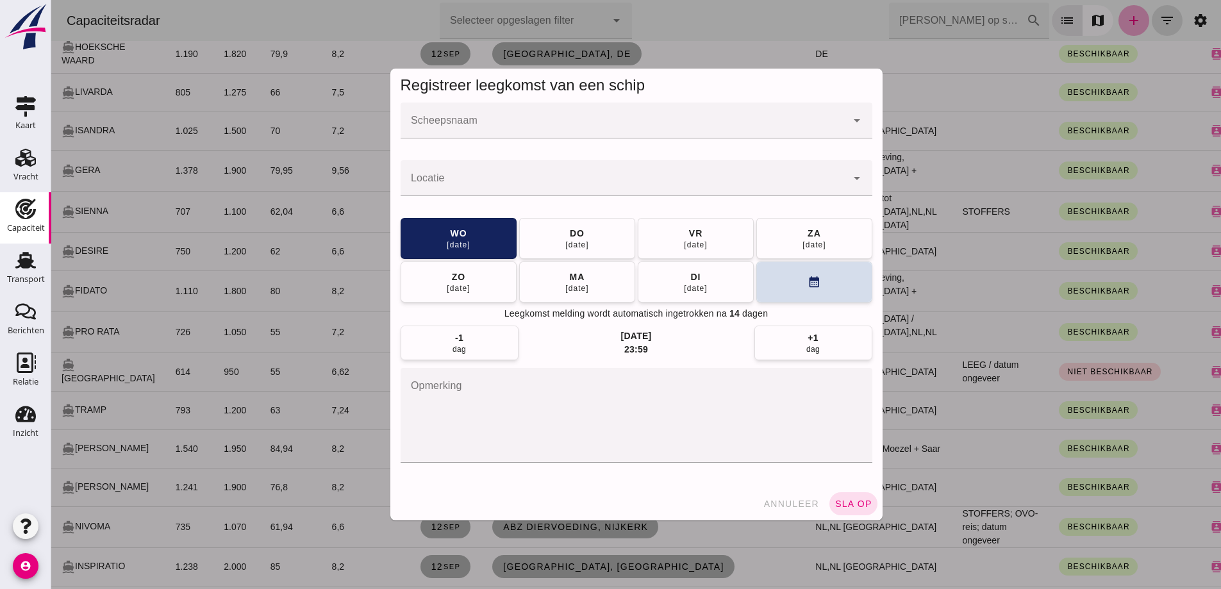
scroll to position [0, 0]
click at [720, 119] on div at bounding box center [624, 121] width 446 height 36
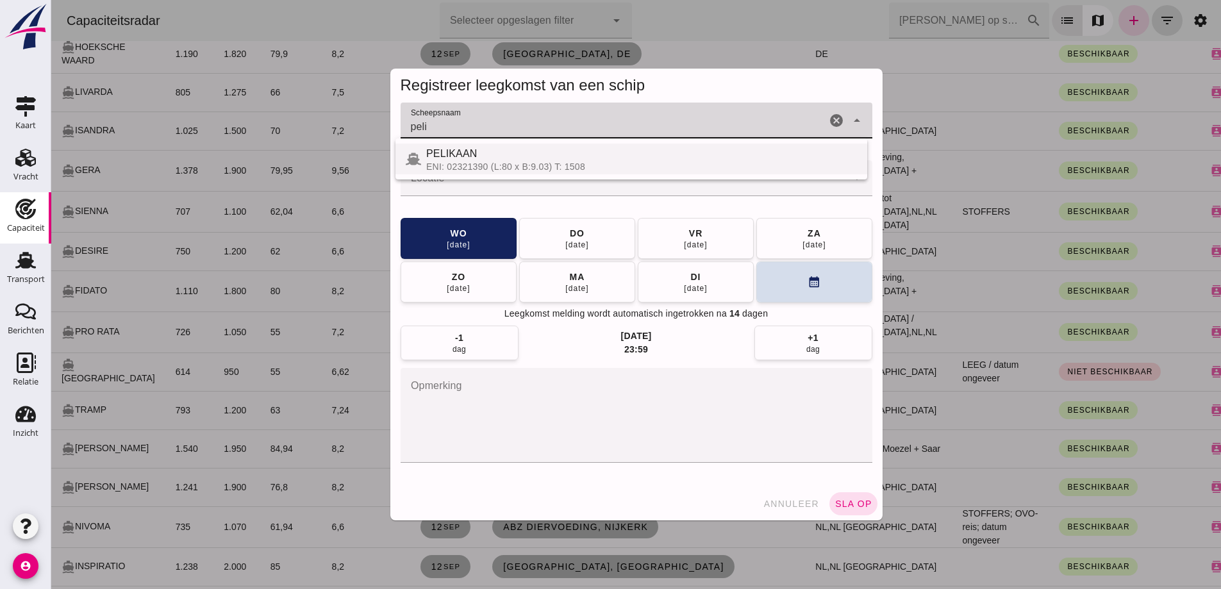
click at [636, 161] on div "PELIKAAN" at bounding box center [641, 153] width 431 height 15
type input "PELIKAAN"
click at [575, 179] on input "Locatie" at bounding box center [624, 184] width 446 height 15
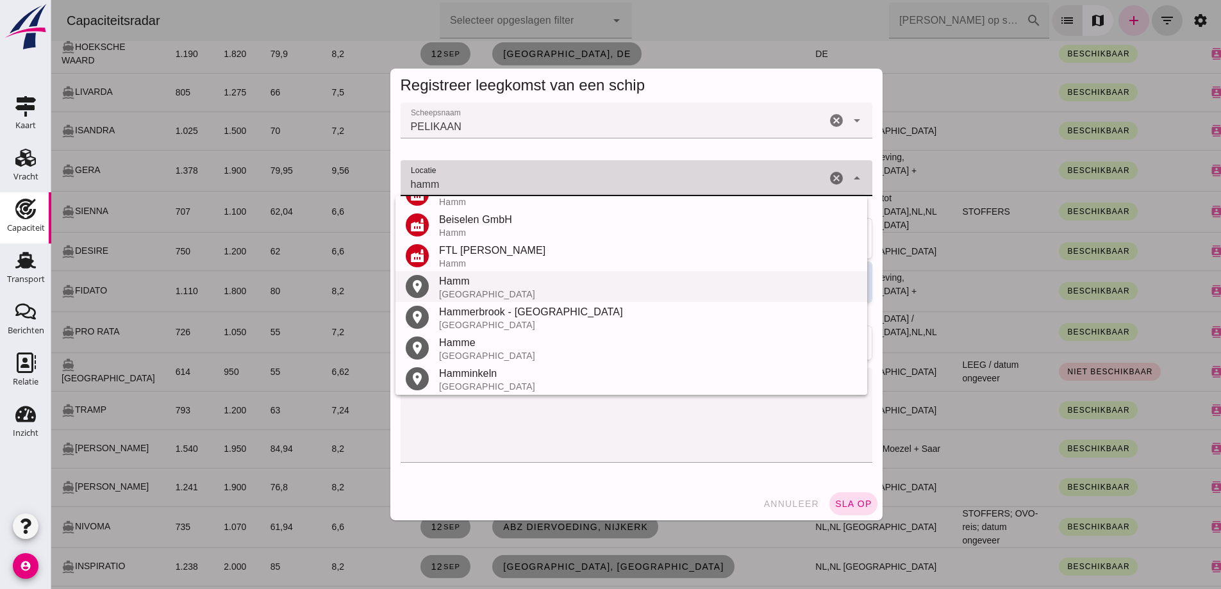
scroll to position [242, 0]
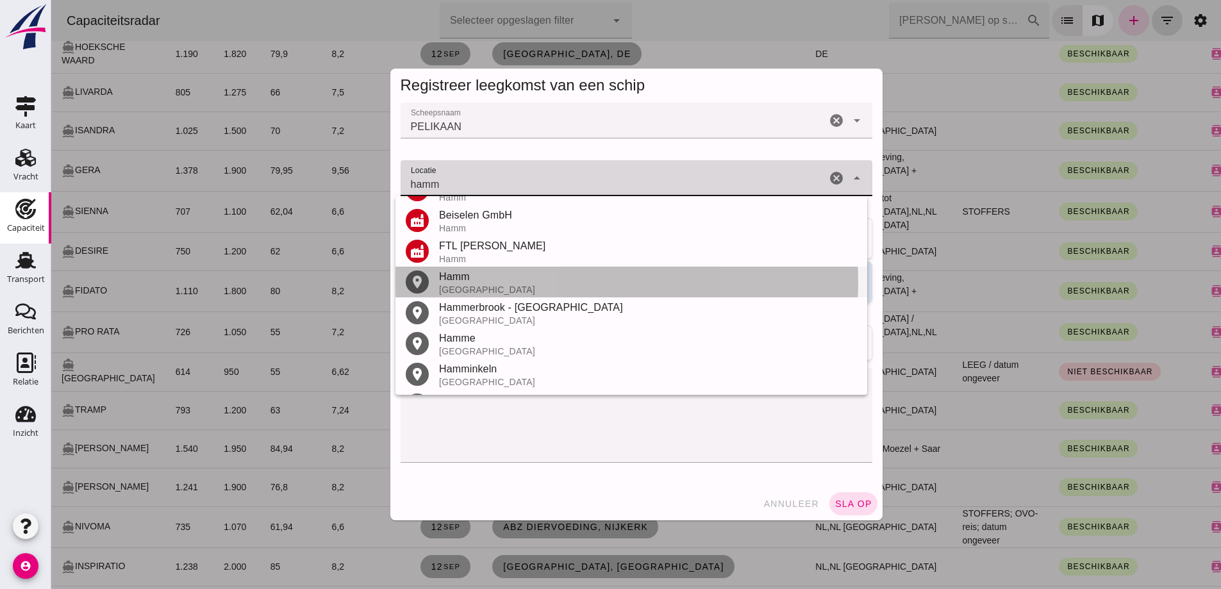
click at [504, 282] on div "Hamm" at bounding box center [648, 276] width 418 height 15
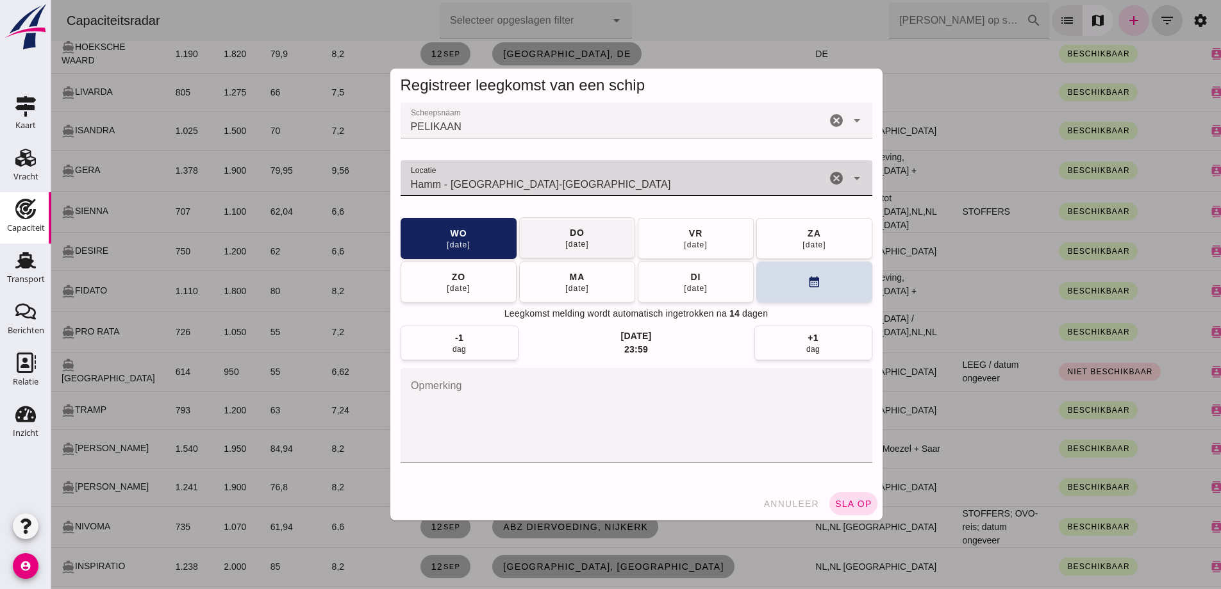
type input "Hamm - [GEOGRAPHIC_DATA]-[GEOGRAPHIC_DATA]"
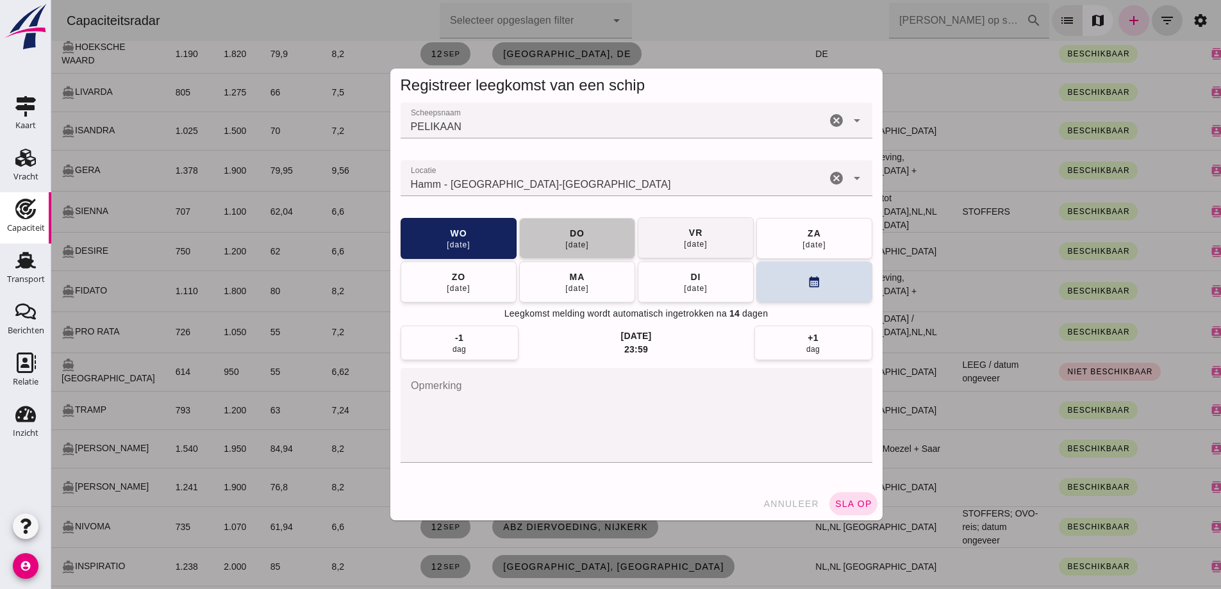
click at [553, 231] on button "[DATE]" at bounding box center [577, 238] width 116 height 41
click at [851, 492] on button "sla op" at bounding box center [853, 503] width 48 height 23
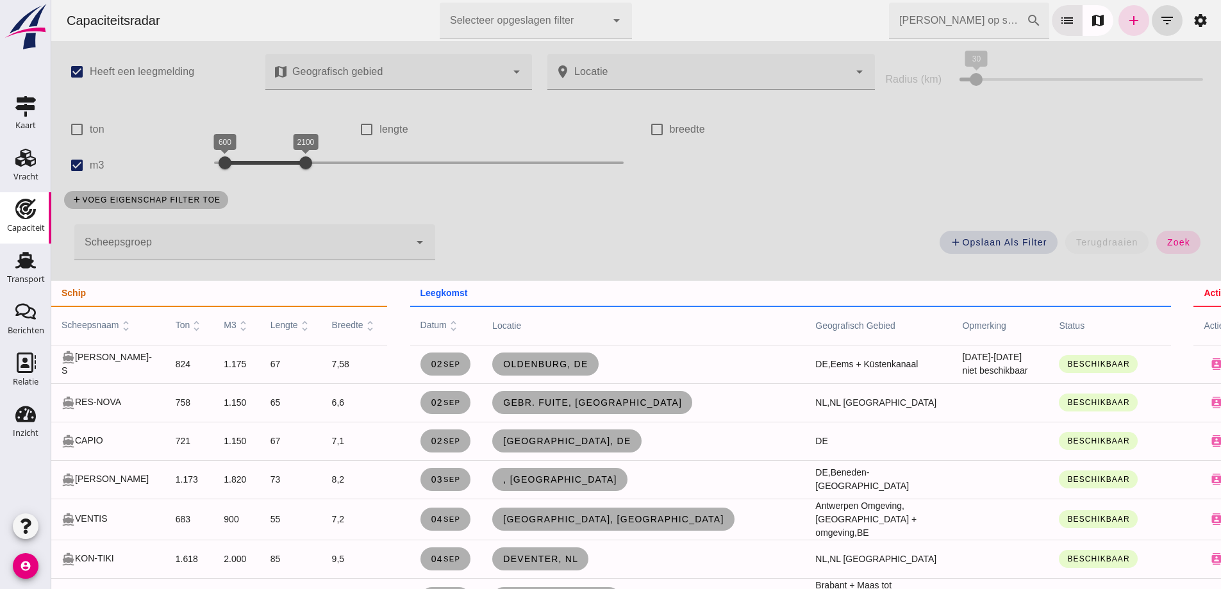
scroll to position [2548, 0]
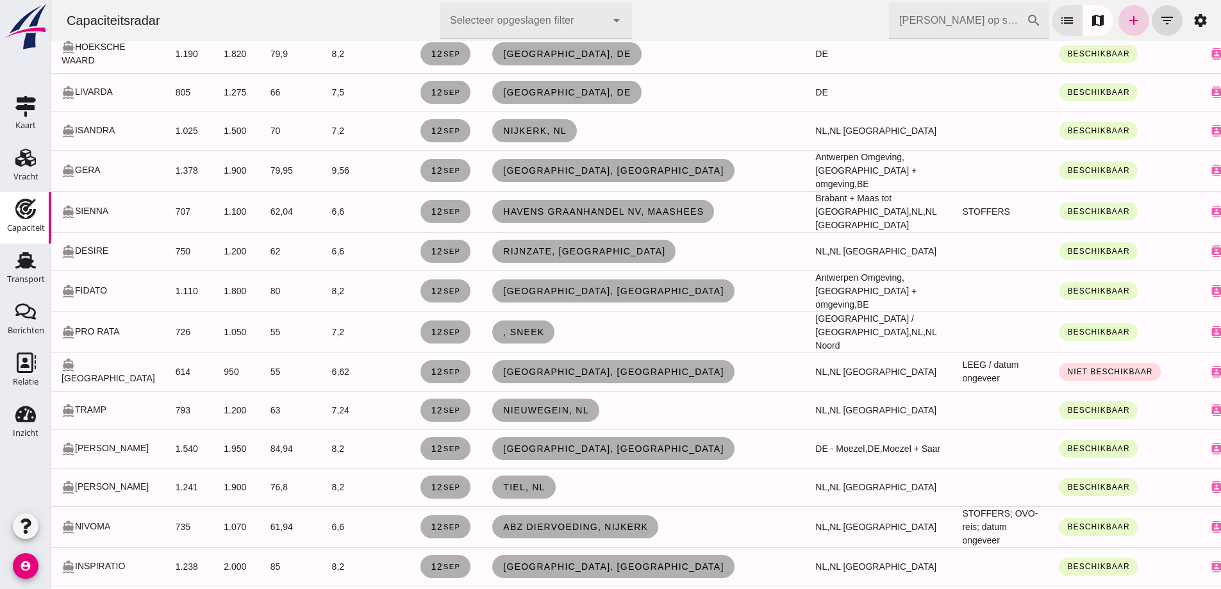
click at [1126, 19] on icon "add" at bounding box center [1133, 20] width 15 height 15
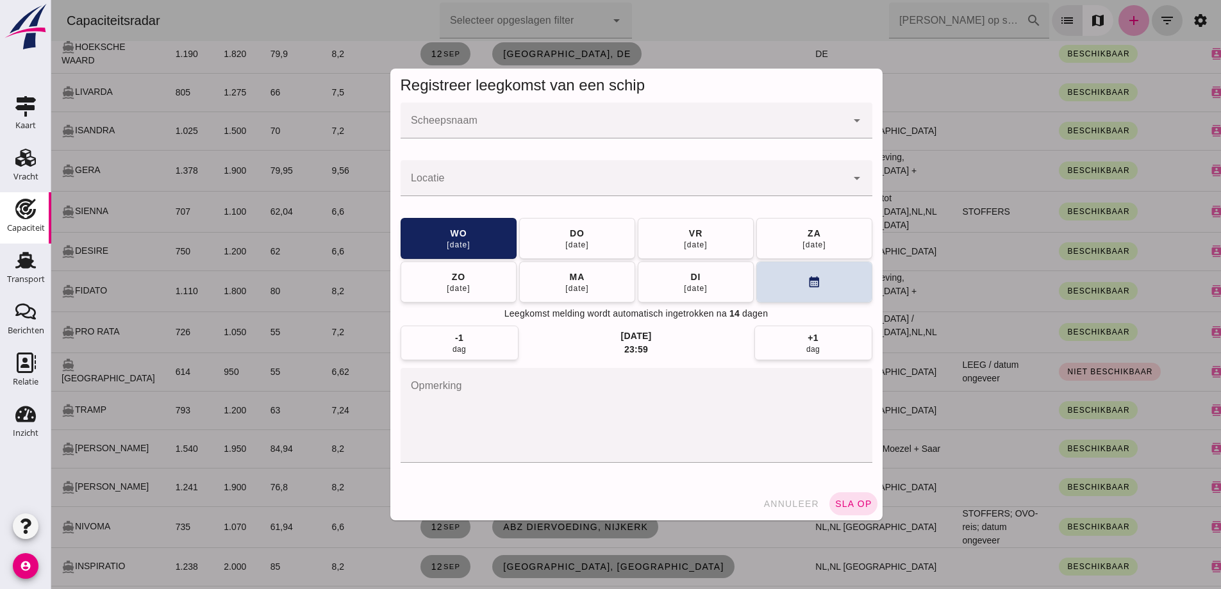
scroll to position [0, 0]
click at [685, 106] on div at bounding box center [624, 121] width 446 height 36
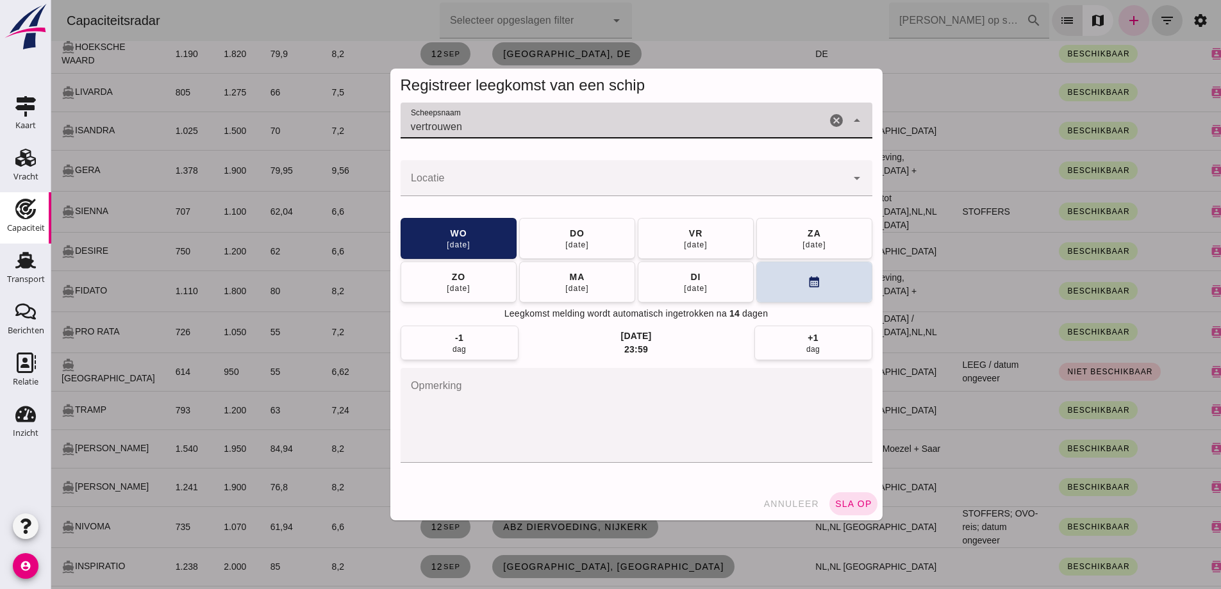
type input "vertrouwen"
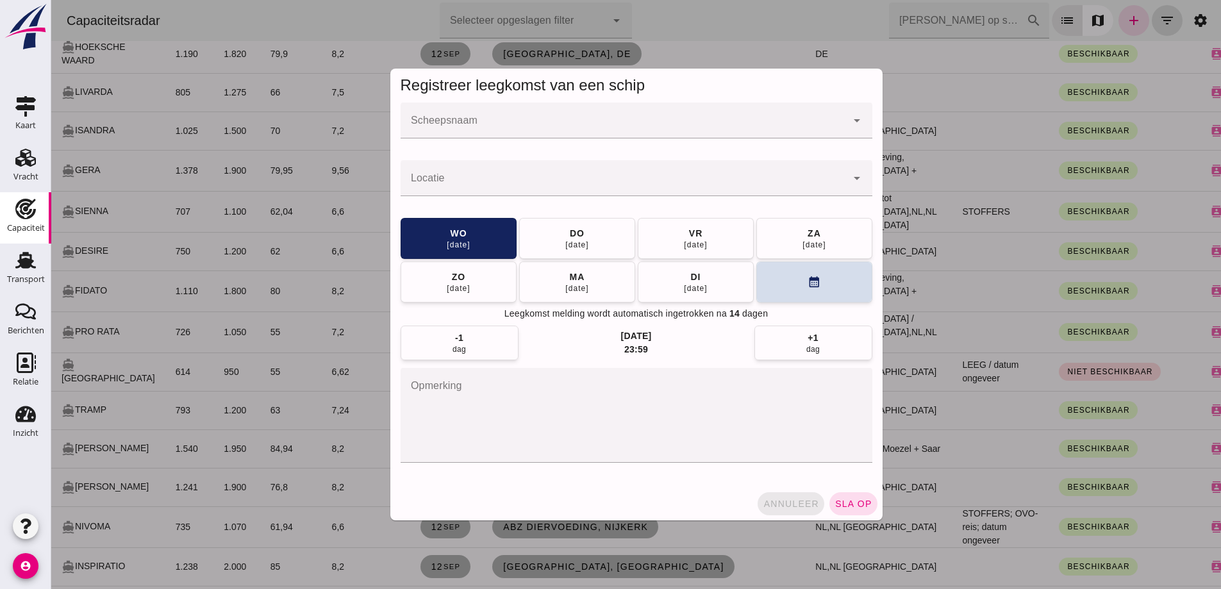
drag, startPoint x: 767, startPoint y: 499, endPoint x: 1278, endPoint y: 334, distance: 536.9
click at [767, 499] on span "annuleer" at bounding box center [791, 504] width 56 height 10
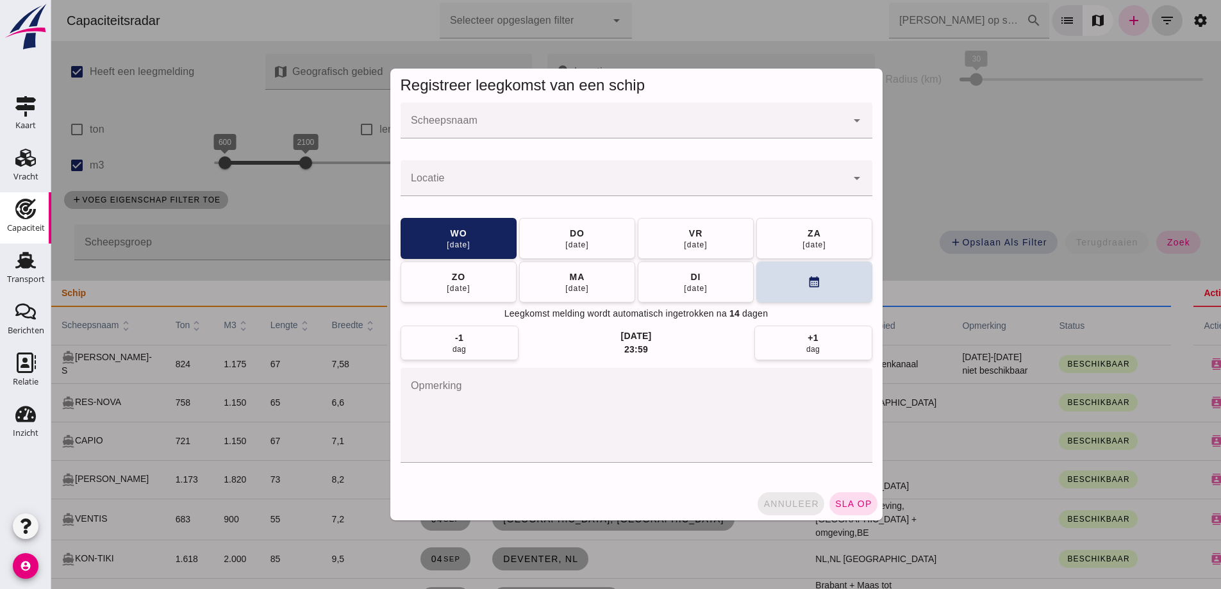
scroll to position [2548, 0]
